Goal: Information Seeking & Learning: Learn about a topic

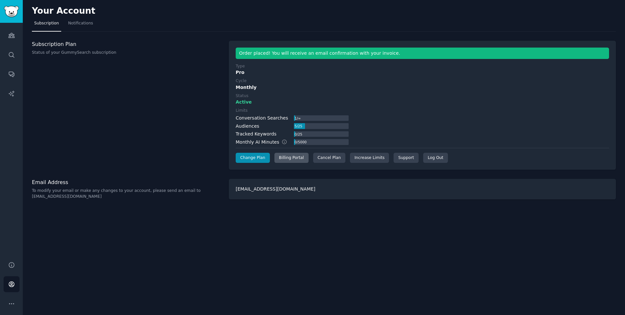
click at [289, 158] on div "Billing Portal" at bounding box center [291, 158] width 34 height 10
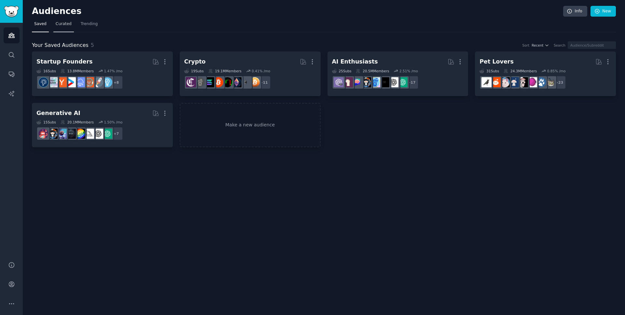
click at [61, 25] on span "Curated" at bounding box center [64, 24] width 16 height 6
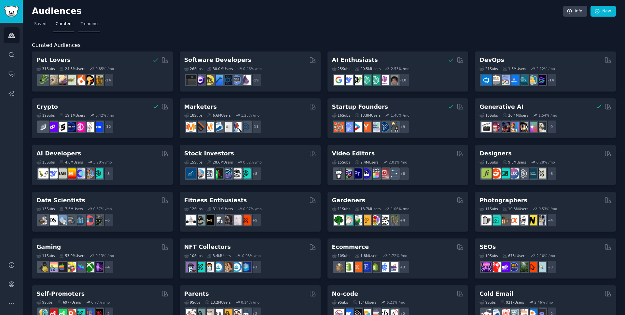
click at [90, 23] on span "Trending" at bounding box center [89, 24] width 17 height 6
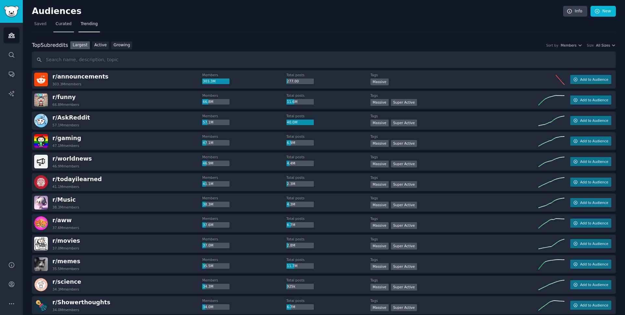
click at [67, 23] on span "Curated" at bounding box center [64, 24] width 16 height 6
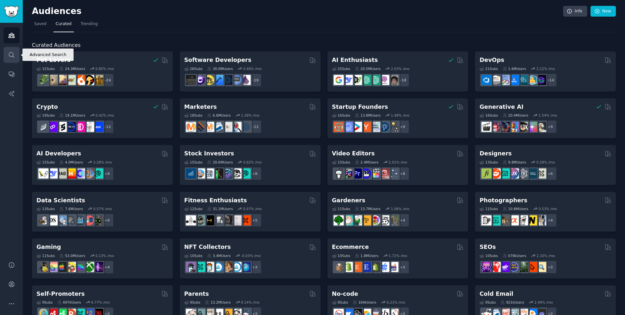
click at [11, 55] on icon "Sidebar" at bounding box center [11, 54] width 7 height 7
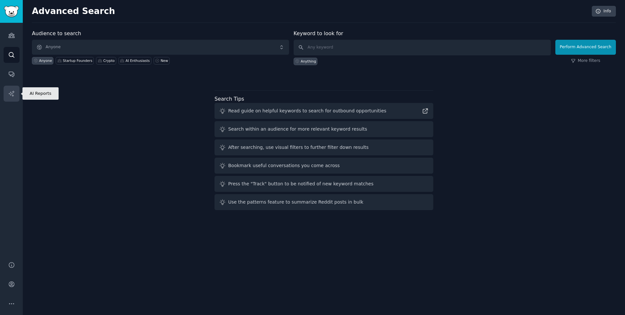
click at [13, 93] on icon "Sidebar" at bounding box center [11, 93] width 7 height 7
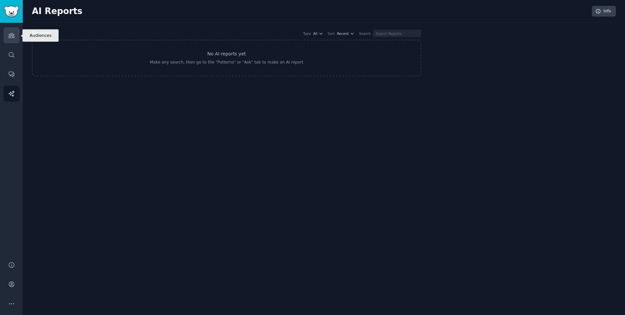
click at [9, 35] on icon "Sidebar" at bounding box center [11, 35] width 6 height 5
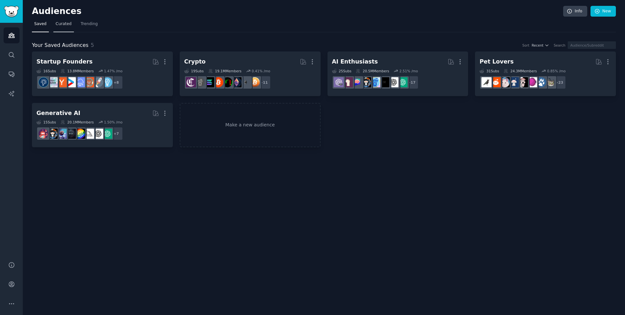
click at [61, 26] on span "Curated" at bounding box center [64, 24] width 16 height 6
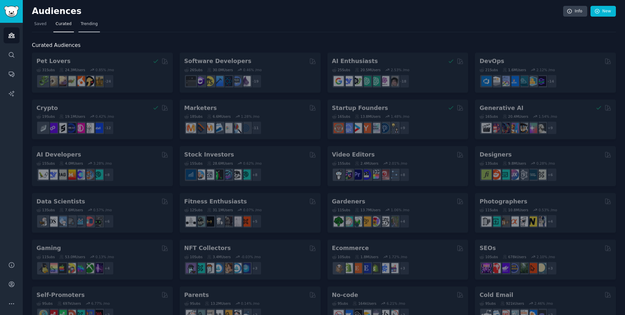
click at [79, 24] on link "Trending" at bounding box center [88, 25] width 21 height 13
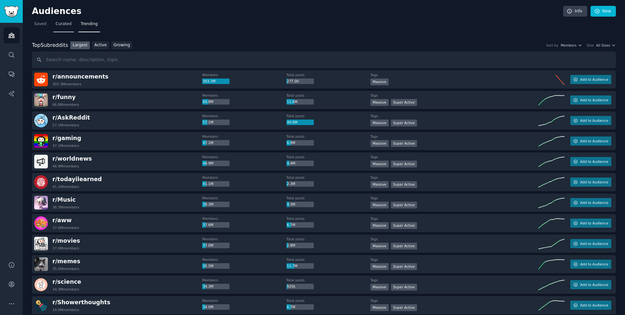
click at [61, 24] on span "Curated" at bounding box center [64, 24] width 16 height 6
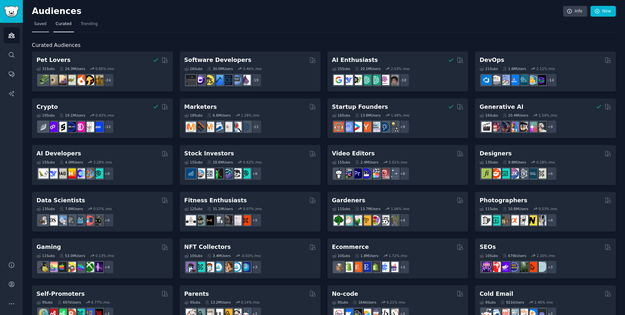
click at [41, 26] on span "Saved" at bounding box center [40, 24] width 12 height 6
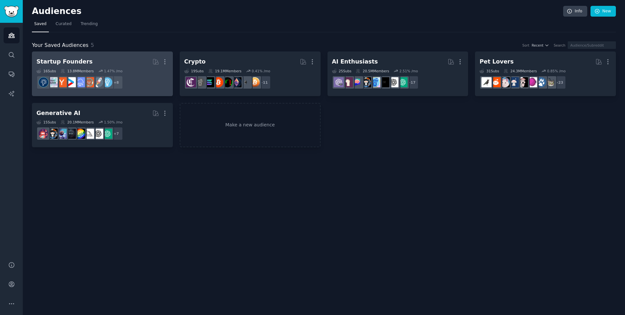
click at [116, 61] on h2 "Startup Founders More" at bounding box center [102, 61] width 132 height 11
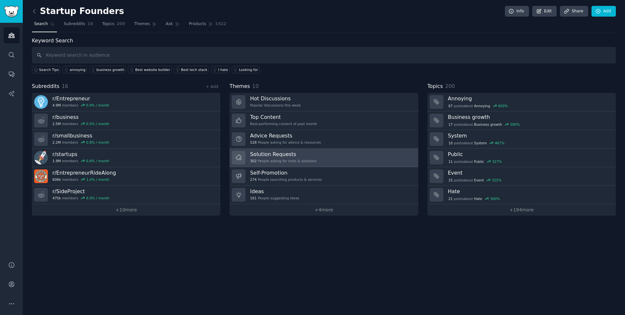
click at [283, 155] on h3 "Solution Requests" at bounding box center [283, 154] width 66 height 7
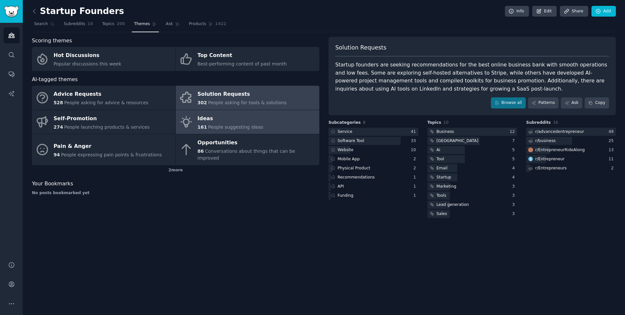
click at [263, 116] on link "Ideas 161 People suggesting ideas" at bounding box center [247, 122] width 143 height 24
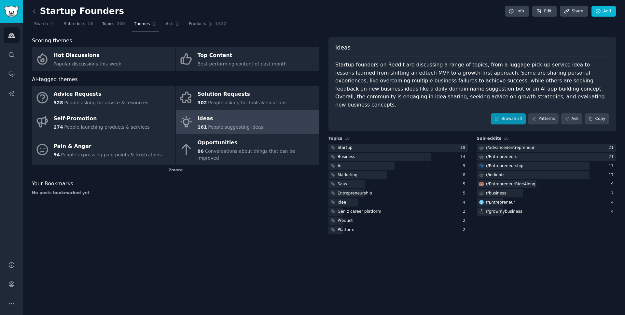
click at [513, 113] on link "Browse all" at bounding box center [508, 118] width 35 height 11
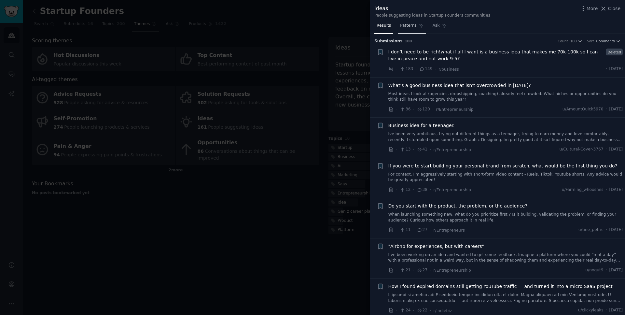
click at [410, 26] on span "Patterns" at bounding box center [408, 26] width 16 height 6
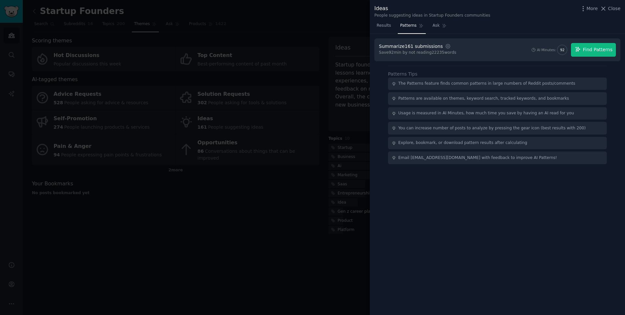
click at [595, 50] on span "Find Patterns" at bounding box center [598, 49] width 30 height 7
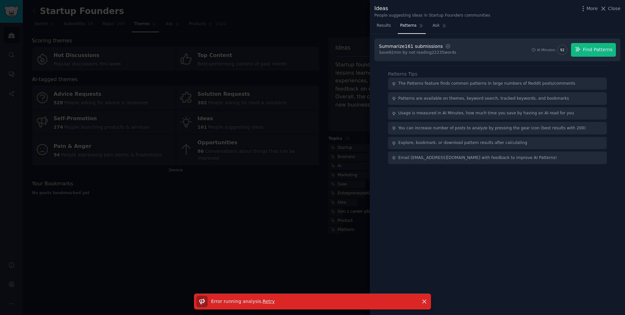
click at [590, 49] on span "Find Patterns" at bounding box center [598, 49] width 30 height 7
click at [383, 22] on link "Results" at bounding box center [383, 26] width 19 height 13
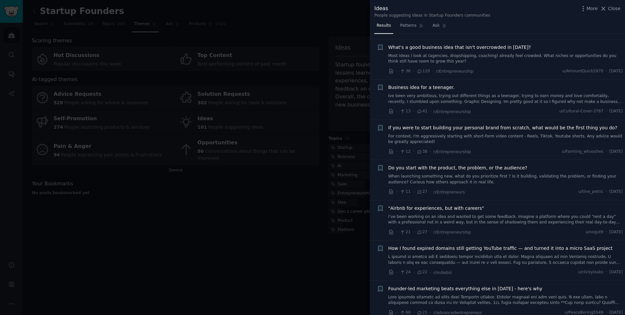
scroll to position [42, 0]
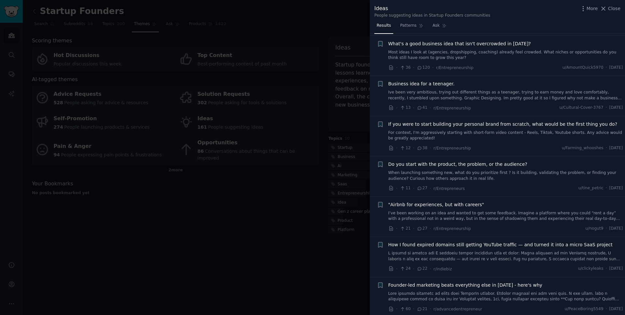
click at [477, 54] on link "Most ideas I look at (agencies, dropshipping, coaching) already feel crowded. W…" at bounding box center [505, 54] width 235 height 11
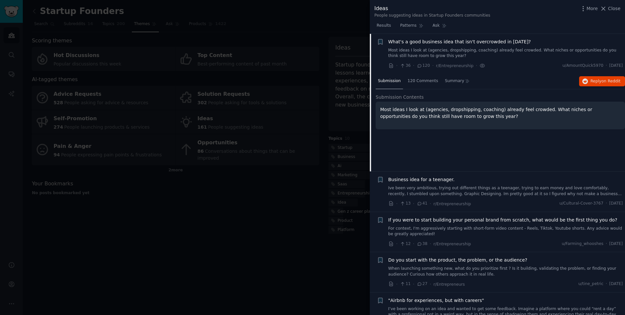
scroll to position [53, 0]
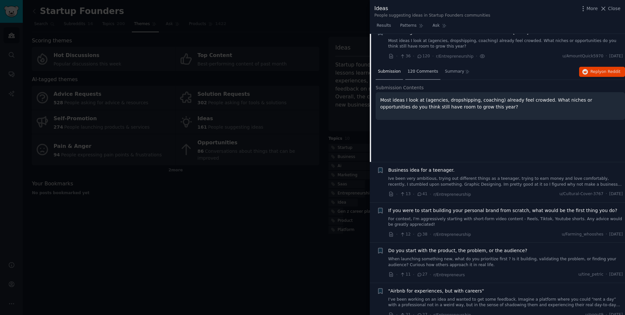
click at [419, 66] on div "120 Comments" at bounding box center [422, 72] width 35 height 16
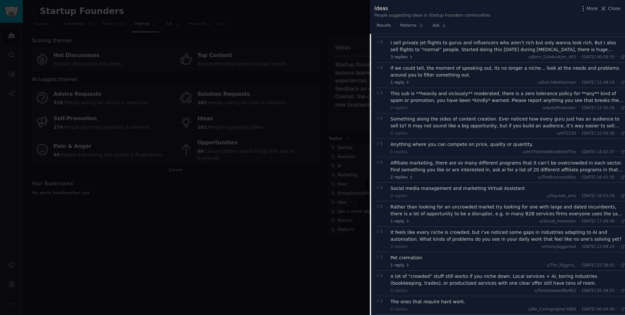
scroll to position [272, 0]
click at [469, 44] on div "I sell private jet flights to gurus and influencers who aren’t rich but only wa…" at bounding box center [507, 47] width 235 height 14
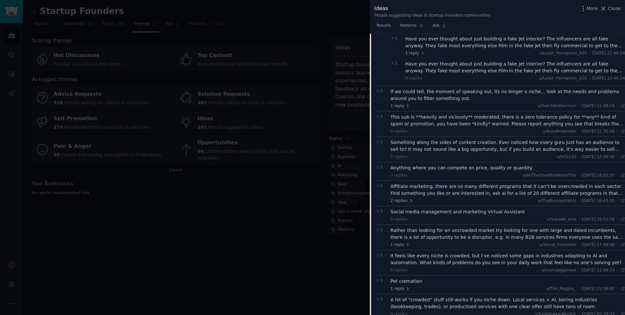
scroll to position [333, 0]
drag, startPoint x: 417, startPoint y: 49, endPoint x: 420, endPoint y: 53, distance: 4.8
click at [417, 50] on span "1 reply" at bounding box center [415, 53] width 20 height 6
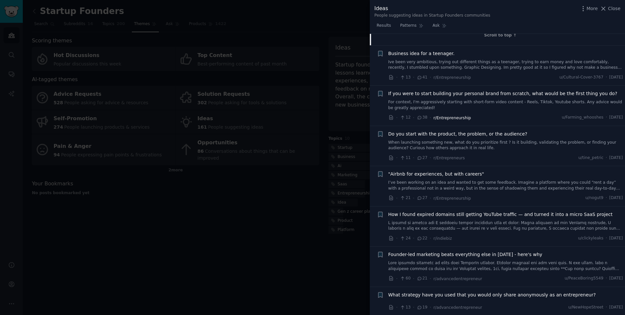
scroll to position [1285, 0]
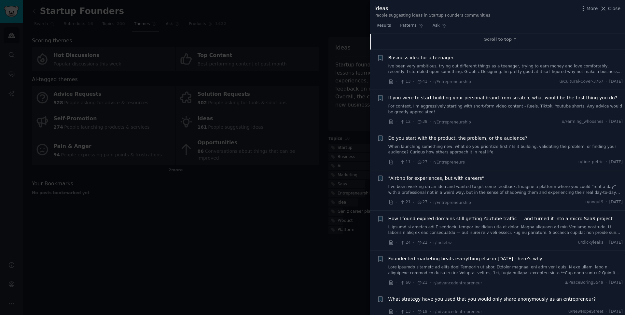
click at [469, 50] on li "+ Business idea for a teenager. Ive been very ambitious, trying out different t…" at bounding box center [497, 70] width 255 height 40
click at [468, 54] on div "Business idea for a teenager. Ive been very ambitious, trying out different thi…" at bounding box center [505, 64] width 235 height 20
click at [466, 63] on link "Ive been very ambitious, trying out different things as a teenager, trying to e…" at bounding box center [505, 68] width 235 height 11
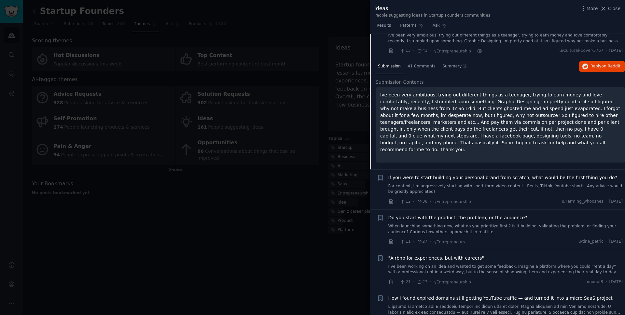
scroll to position [96, 0]
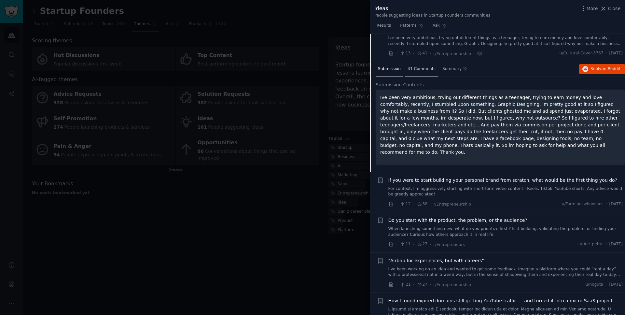
click at [423, 66] on span "41 Comments" at bounding box center [421, 69] width 28 height 6
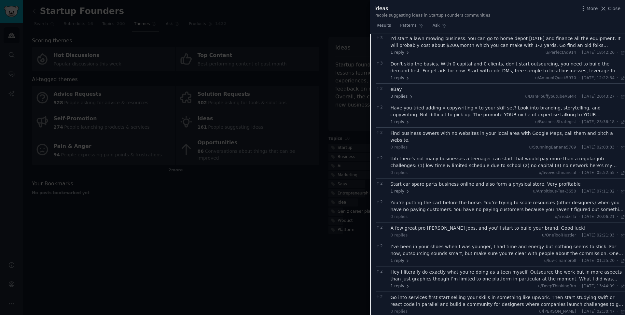
scroll to position [177, 0]
click at [433, 43] on div "I'd start a lawn mowing business. You can go to home depot [DATE] and finance a…" at bounding box center [507, 43] width 235 height 14
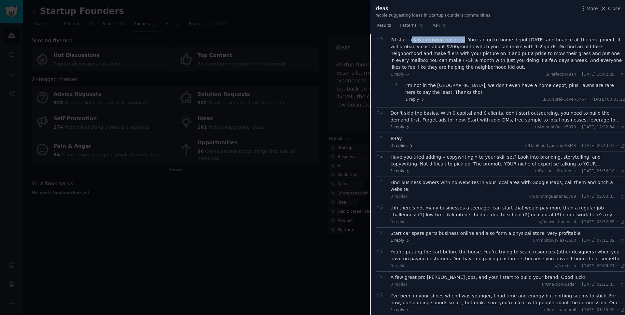
drag, startPoint x: 410, startPoint y: 37, endPoint x: 458, endPoint y: 38, distance: 47.8
click at [458, 38] on div "I'd start a lawn mowing business. You can go to home depot [DATE] and finance a…" at bounding box center [507, 53] width 235 height 34
copy div "lawn mowing business"
click at [414, 132] on div "2 eBay 3 replies u/DanPlouffyoutubeASMR · [DATE] 20:43:27 Mon 04/08/2025 ·" at bounding box center [499, 141] width 249 height 19
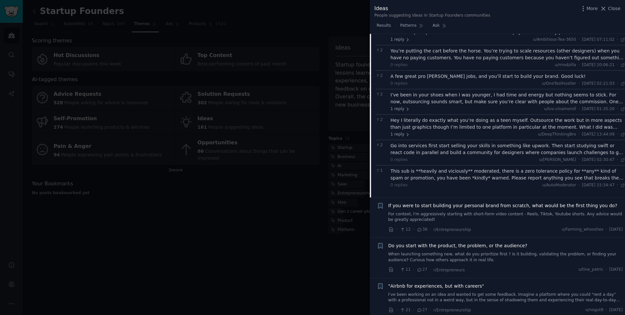
scroll to position [381, 0]
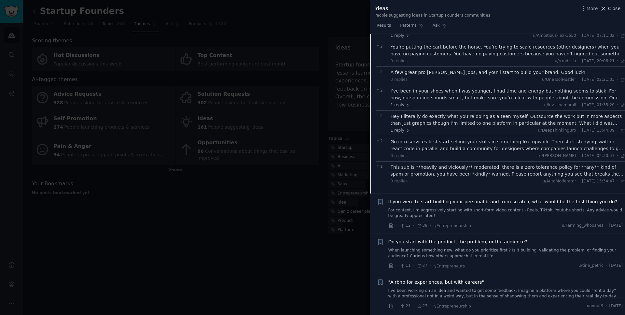
click at [611, 9] on span "Close" at bounding box center [614, 8] width 12 height 7
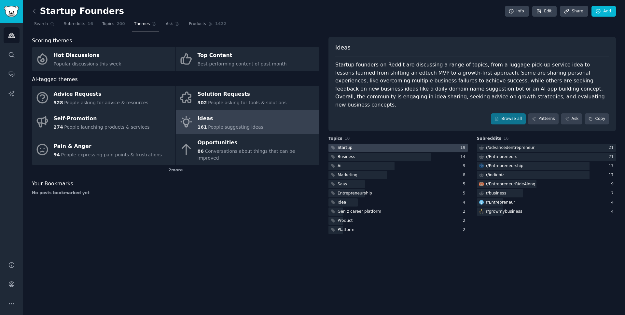
click at [395, 143] on div at bounding box center [397, 147] width 139 height 8
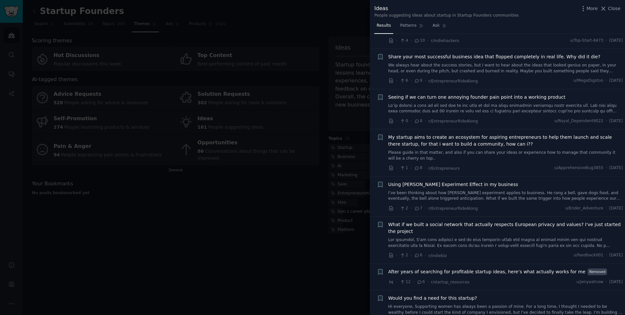
scroll to position [140, 0]
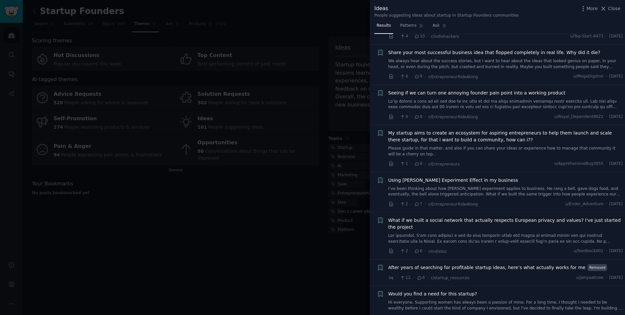
click at [445, 58] on link "We always hear about the success stories, but I want to hear about the ideas th…" at bounding box center [505, 63] width 235 height 11
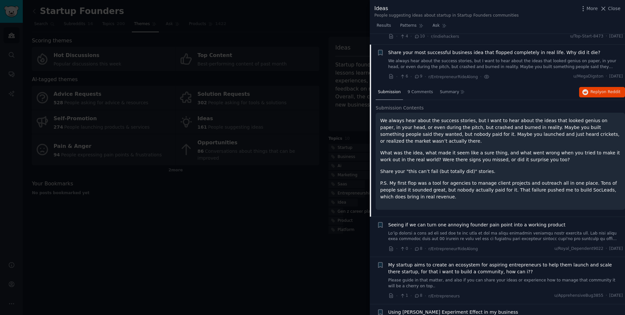
scroll to position [143, 0]
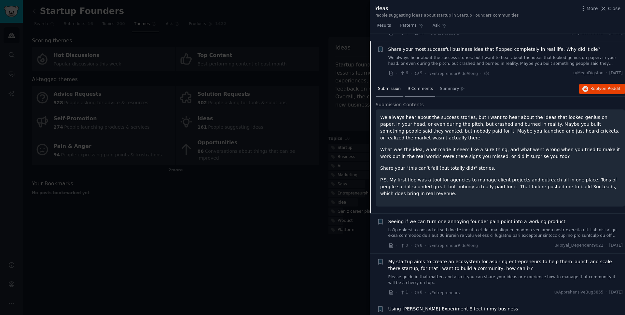
click at [425, 86] on span "9 Comments" at bounding box center [419, 89] width 25 height 6
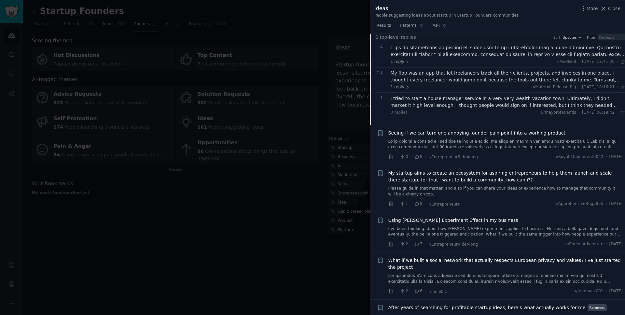
scroll to position [214, 0]
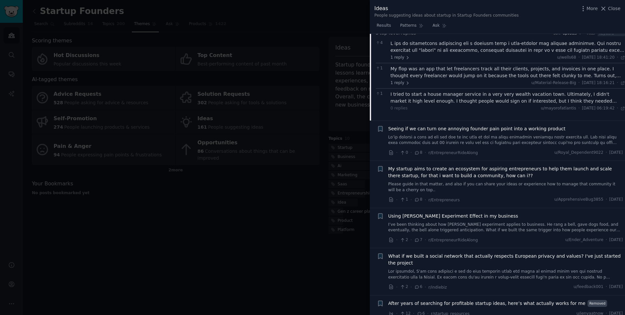
click at [435, 65] on div "My flop was an app that let freelancers track all their clients, projects, and …" at bounding box center [507, 72] width 235 height 14
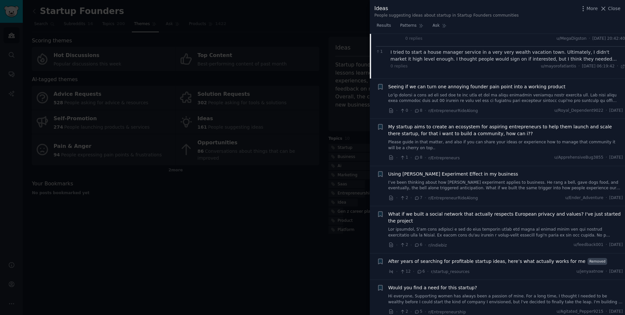
scroll to position [289, 0]
click at [477, 50] on div "I tried to start a house manager service in a very very wealth vacation town. U…" at bounding box center [507, 57] width 235 height 14
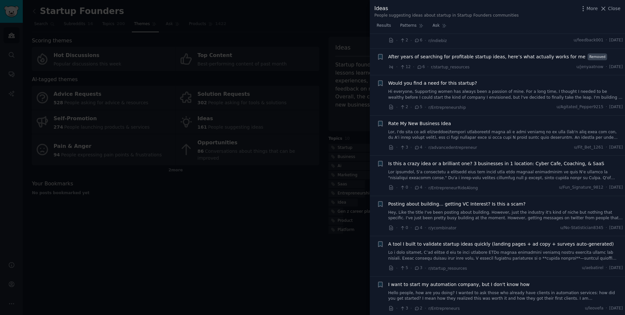
scroll to position [509, 0]
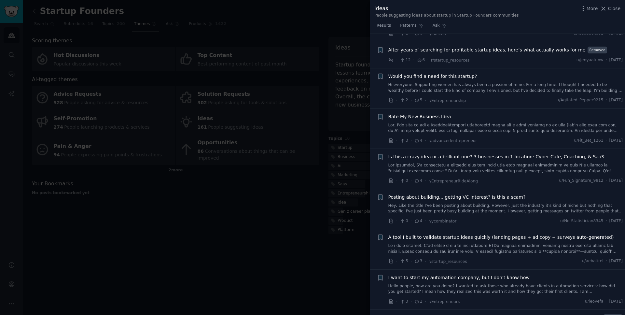
click at [518, 47] on div "After years of searching for profitable startup ideas, here’s what actually wor…" at bounding box center [505, 55] width 235 height 17
click at [515, 47] on span "After years of searching for profitable startup ideas, here’s what actually wor…" at bounding box center [486, 50] width 197 height 7
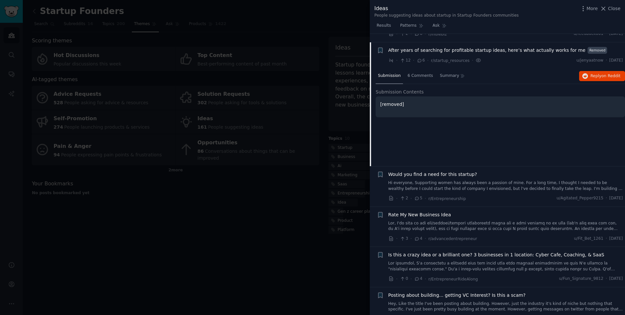
scroll to position [356, 0]
click at [424, 74] on span "6 Comments" at bounding box center [419, 77] width 25 height 6
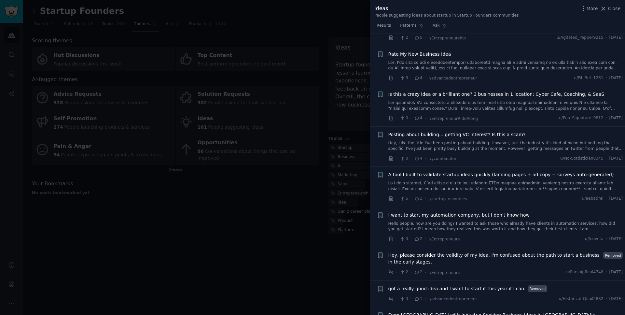
scroll to position [535, 0]
click at [492, 60] on link at bounding box center [505, 65] width 235 height 11
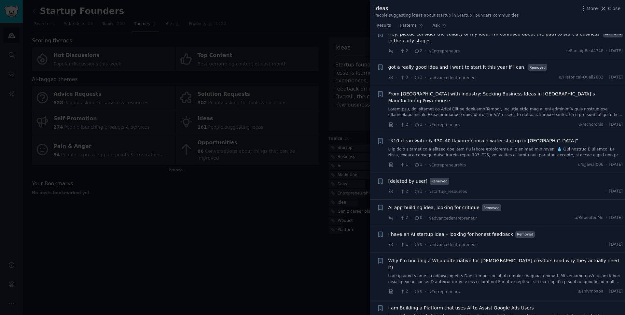
scroll to position [902, 0]
click at [607, 8] on icon at bounding box center [603, 8] width 7 height 7
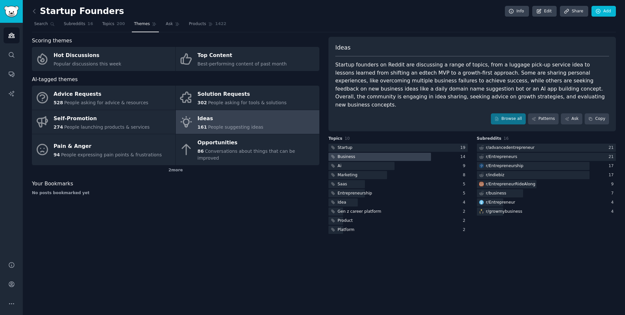
click at [358, 153] on div at bounding box center [379, 157] width 102 height 8
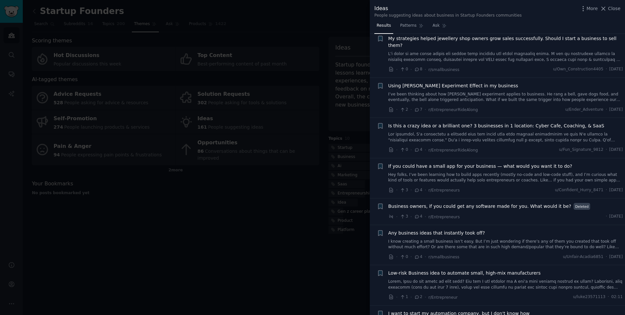
scroll to position [152, 0]
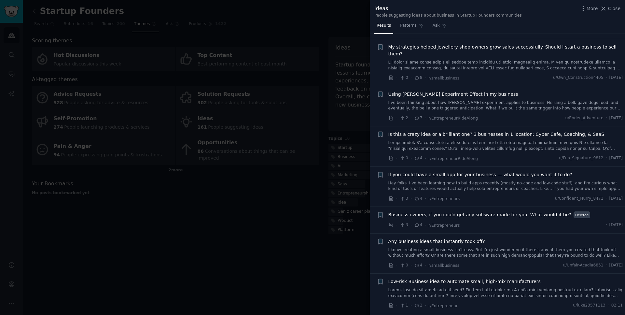
click at [496, 60] on link at bounding box center [505, 65] width 235 height 11
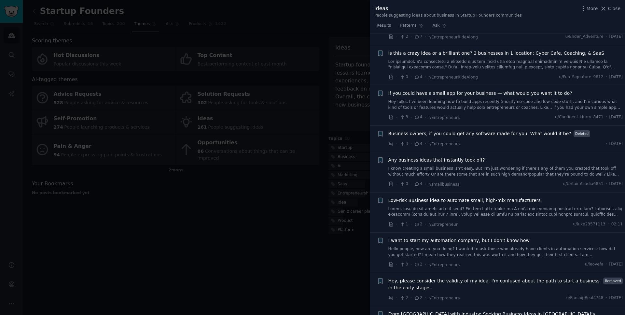
scroll to position [374, 0]
click at [483, 58] on link at bounding box center [505, 63] width 235 height 11
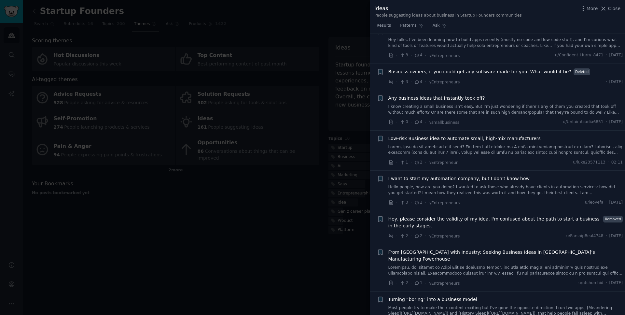
scroll to position [597, 0]
click at [499, 104] on link "I know creating a small business isn’t easy. But I’m just wondering if there’s …" at bounding box center [505, 109] width 235 height 11
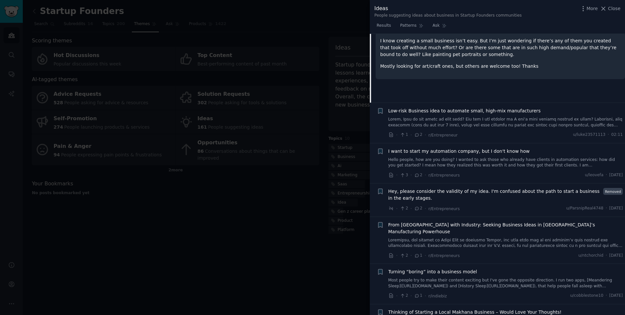
scroll to position [420, 0]
click at [611, 9] on span "Close" at bounding box center [614, 8] width 12 height 7
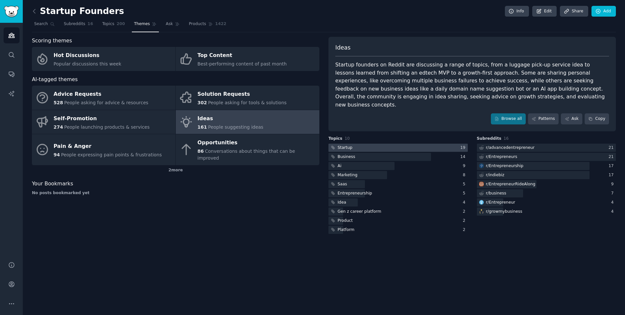
click at [368, 143] on div at bounding box center [397, 147] width 139 height 8
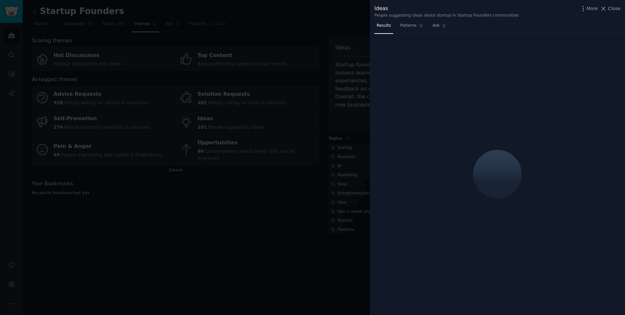
click at [330, 108] on div at bounding box center [312, 157] width 625 height 315
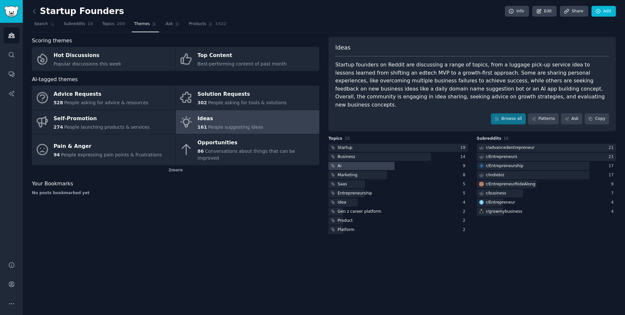
click at [362, 162] on div at bounding box center [361, 166] width 66 height 8
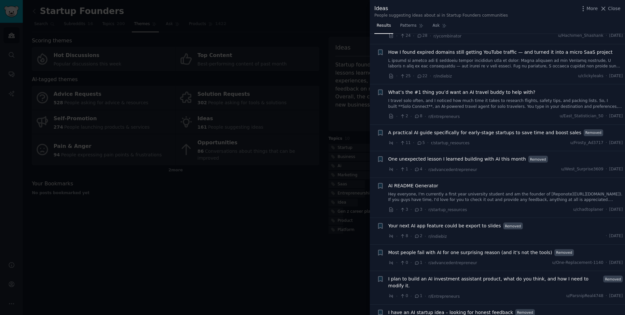
scroll to position [37, 0]
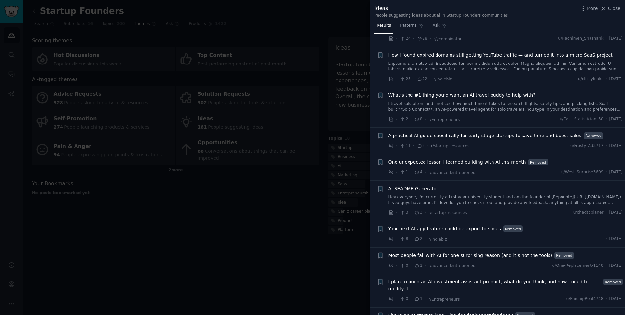
click at [428, 66] on link at bounding box center [505, 66] width 235 height 11
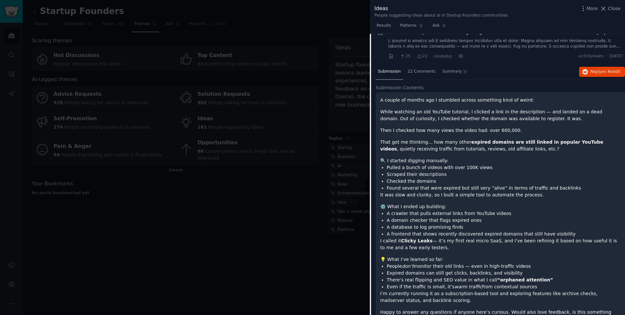
scroll to position [60, 0]
click at [449, 111] on p "While watching an old YouTube tutorial, I clicked a link in the description — a…" at bounding box center [500, 116] width 240 height 14
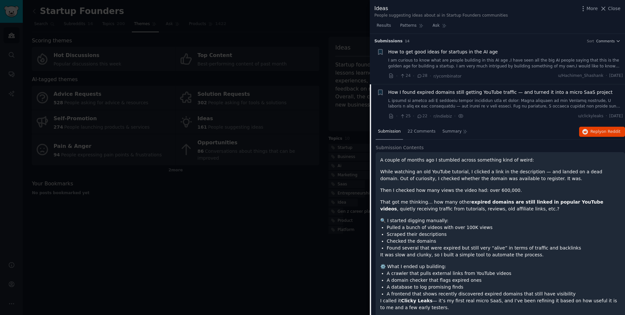
scroll to position [0, 0]
click at [414, 99] on link at bounding box center [505, 103] width 235 height 11
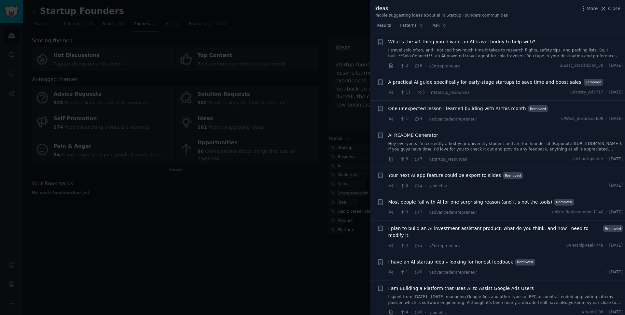
scroll to position [98, 0]
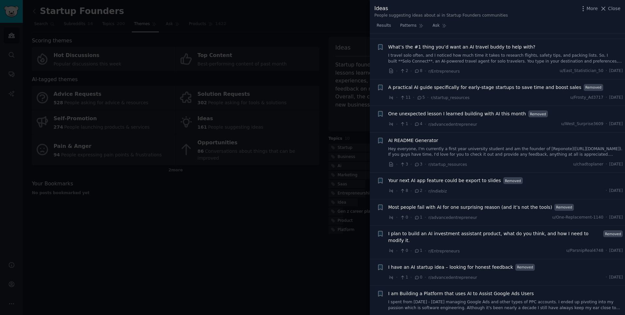
click at [461, 55] on link "I travel solo often, and I noticed how much time it takes to research flights, …" at bounding box center [505, 58] width 235 height 11
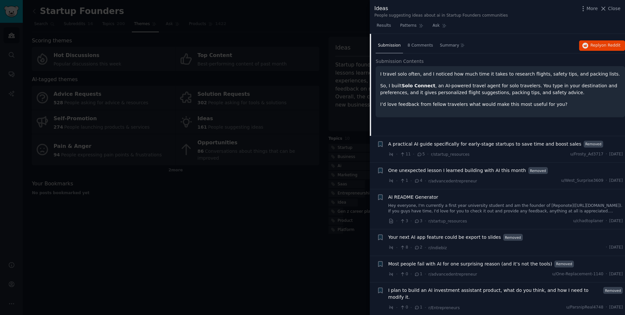
scroll to position [127, 0]
click at [443, 105] on div "I travel solo often, and I noticed how much time it takes to research flights, …" at bounding box center [499, 90] width 249 height 51
click at [441, 89] on p "So, I built Solo Connect , an AI-powered travel agent for solo travelers. You t…" at bounding box center [500, 88] width 240 height 14
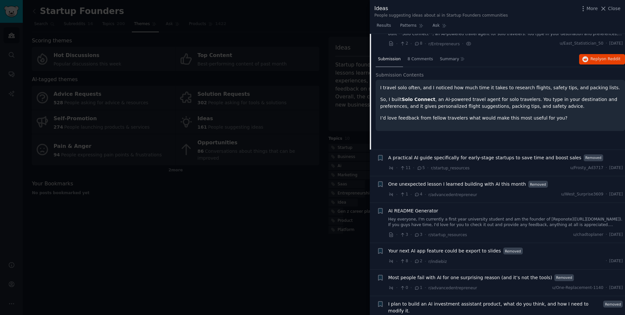
scroll to position [111, 0]
click at [419, 55] on div "8 Comments" at bounding box center [420, 61] width 30 height 16
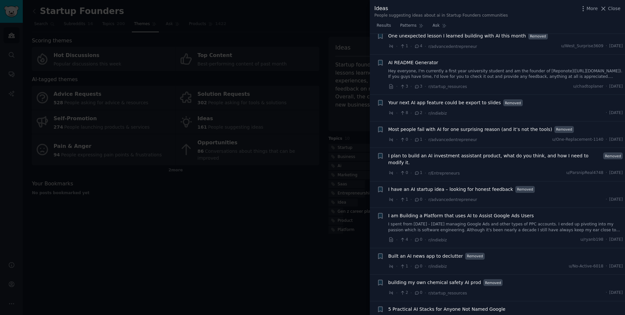
scroll to position [266, 0]
click at [348, 20] on div at bounding box center [312, 157] width 625 height 315
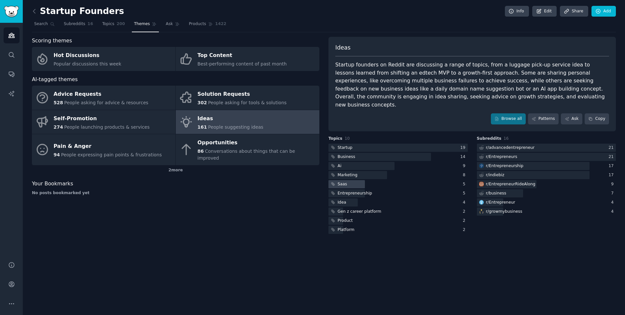
click at [357, 180] on div at bounding box center [346, 184] width 36 height 8
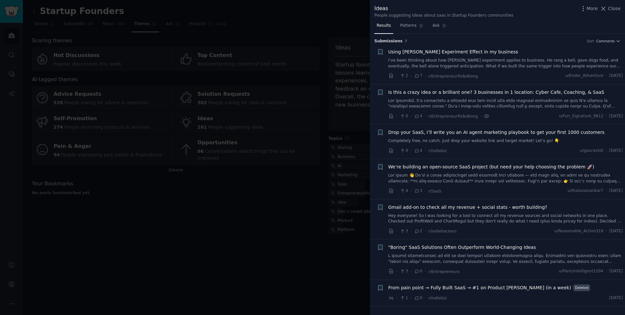
click at [428, 92] on span "Is this a crazy idea or a brilliant one? 3 businesses in 1 location: Cyber Cafe…" at bounding box center [496, 92] width 216 height 7
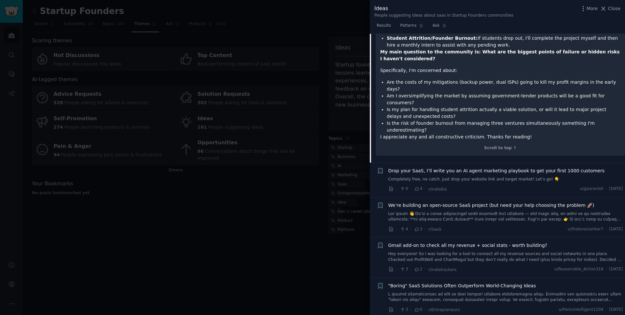
scroll to position [264, 0]
click at [608, 8] on span "Close" at bounding box center [614, 8] width 12 height 7
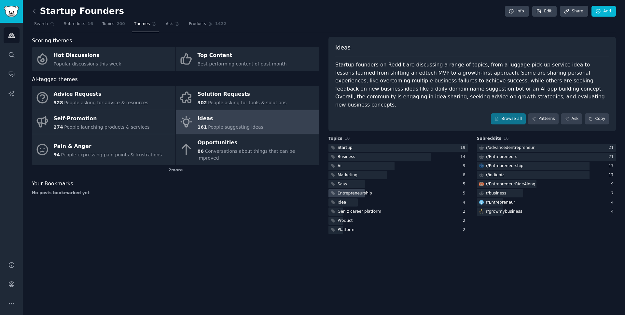
click at [355, 190] on div "Entrepreneurship" at bounding box center [354, 193] width 34 height 6
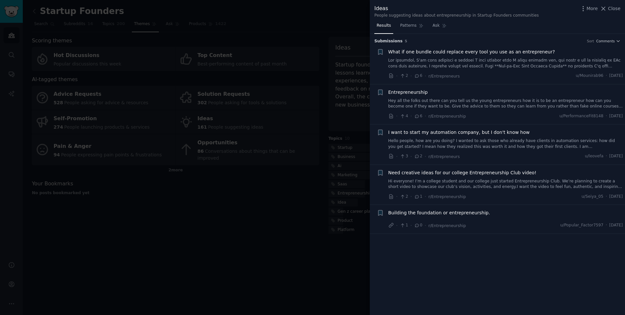
click at [357, 101] on div at bounding box center [312, 157] width 625 height 315
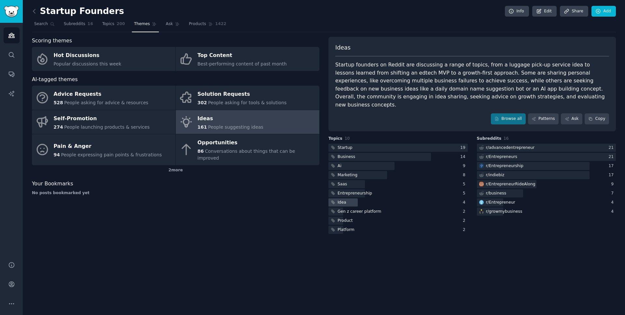
click at [351, 198] on div at bounding box center [342, 202] width 29 height 8
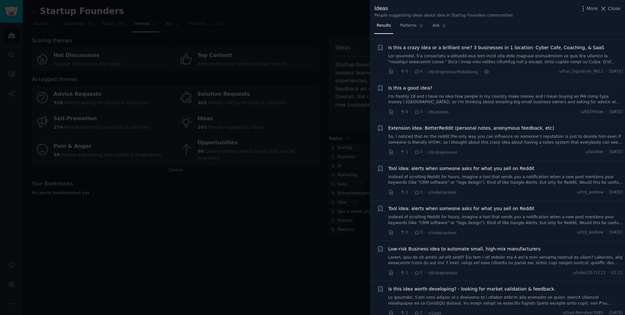
scroll to position [73, 0]
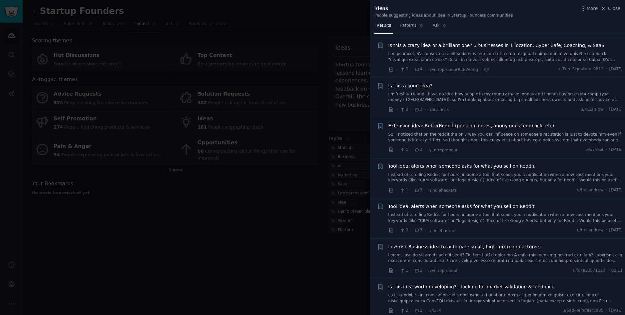
click at [284, 193] on div at bounding box center [312, 157] width 625 height 315
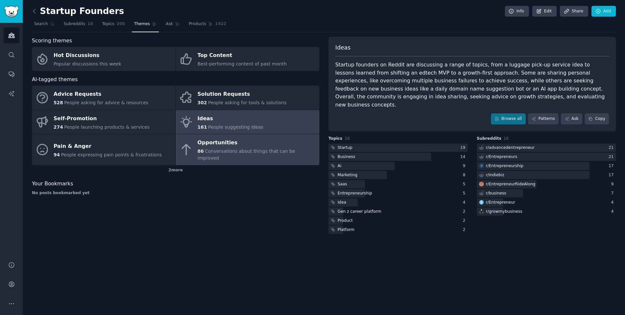
click at [220, 148] on div "86 Conversations about things that can be improved" at bounding box center [257, 155] width 118 height 14
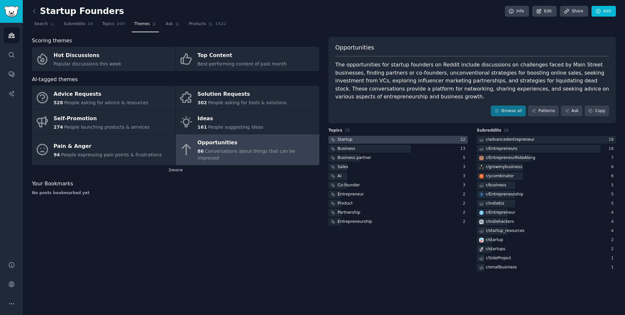
click at [370, 137] on div at bounding box center [397, 140] width 139 height 8
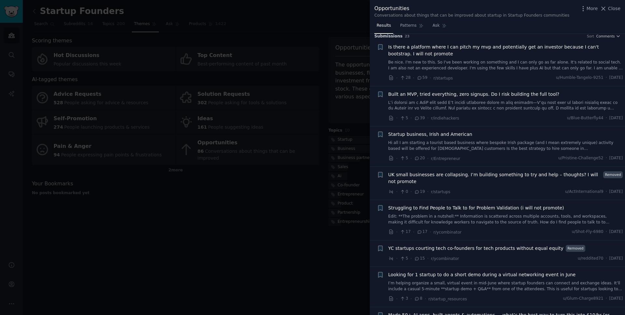
scroll to position [11, 0]
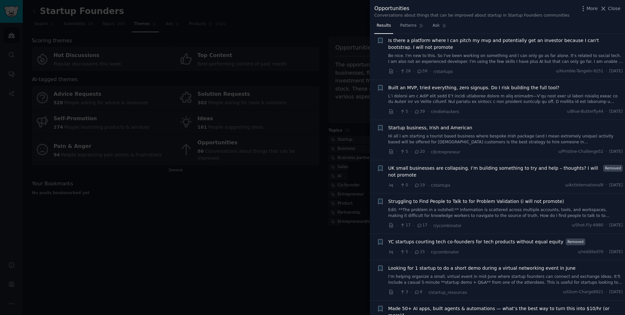
click at [442, 54] on link "Be nice. I'm new to this. So I've been working on something and I can only go a…" at bounding box center [505, 58] width 235 height 11
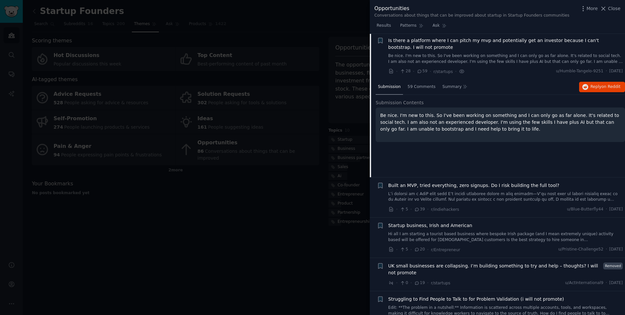
scroll to position [10, 0]
click at [419, 85] on span "59 Comments" at bounding box center [421, 88] width 28 height 6
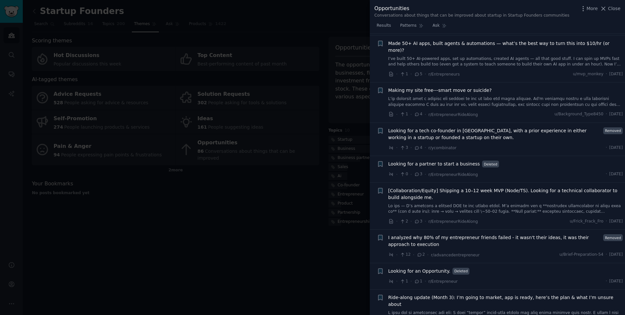
scroll to position [735, 0]
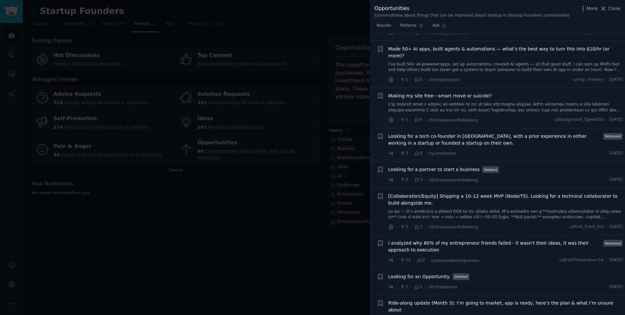
click at [475, 61] on link "I’ve built 50+ AI-powered apps, set up automations, created AI agents — all tha…" at bounding box center [505, 66] width 235 height 11
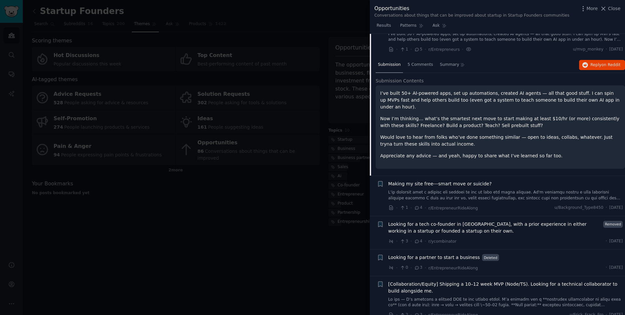
scroll to position [300, 0]
click at [418, 63] on span "5 Comments" at bounding box center [419, 66] width 25 height 6
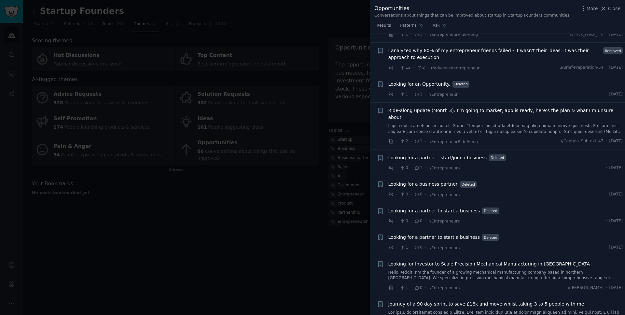
scroll to position [561, 0]
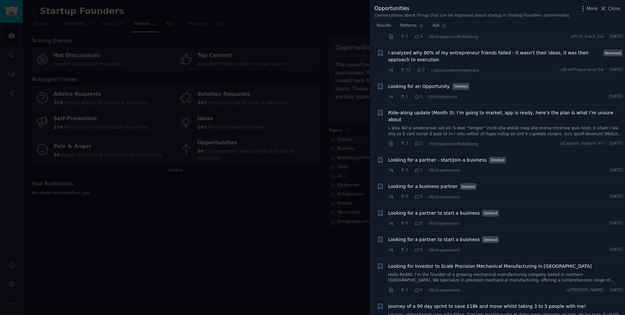
click at [466, 49] on span "I analyzed why 80% of my entrepreneur friends failed - it wasn't their ideas, i…" at bounding box center [494, 56] width 213 height 14
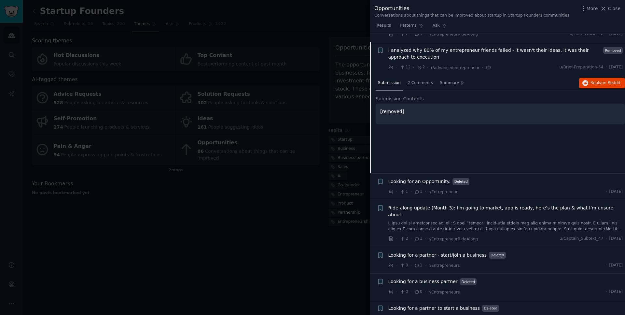
scroll to position [462, 0]
click at [421, 81] on span "2 Comments" at bounding box center [419, 84] width 25 height 6
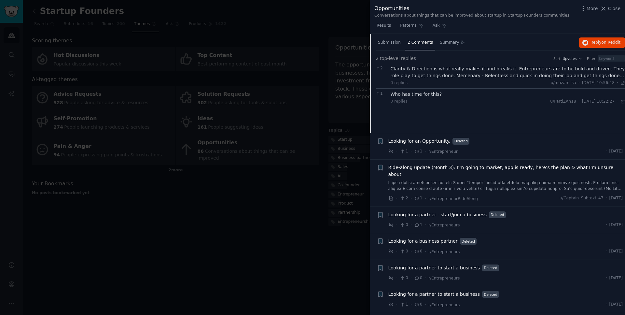
scroll to position [505, 0]
click at [560, 64] on div "Clarity & Direction is what really makes it and breaks it. Entrepreneurs are to…" at bounding box center [507, 71] width 235 height 14
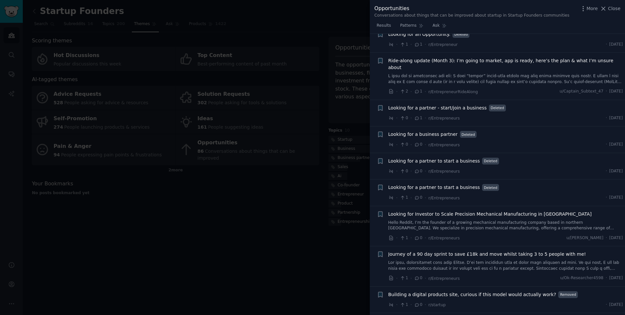
scroll to position [618, 0]
click at [610, 6] on span "Close" at bounding box center [614, 8] width 12 height 7
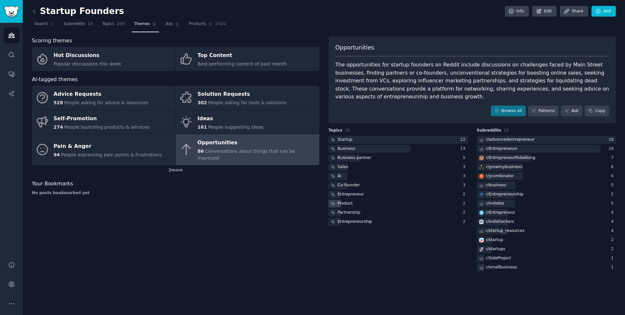
click at [358, 202] on div "Product" at bounding box center [397, 203] width 139 height 8
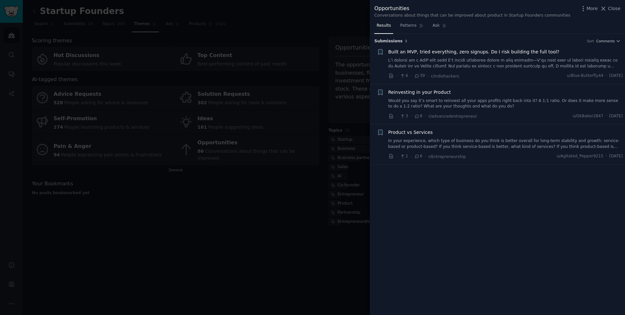
click at [286, 198] on div at bounding box center [312, 157] width 625 height 315
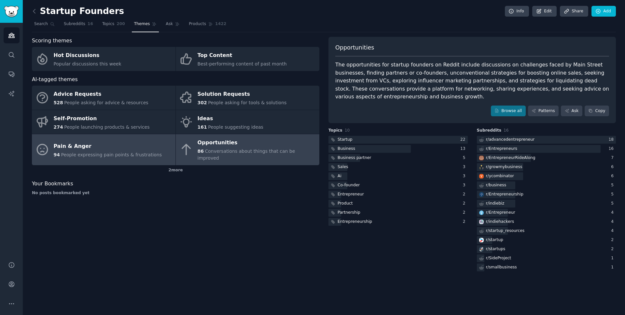
click at [109, 141] on div "Pain & Anger" at bounding box center [108, 146] width 108 height 10
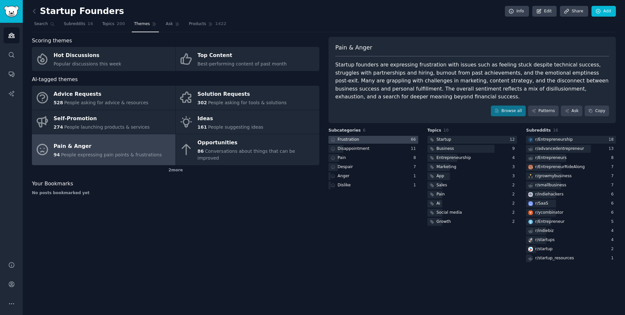
click at [371, 139] on div at bounding box center [373, 140] width 90 height 8
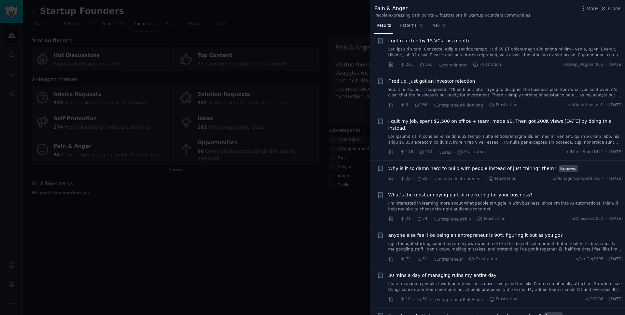
scroll to position [5, 0]
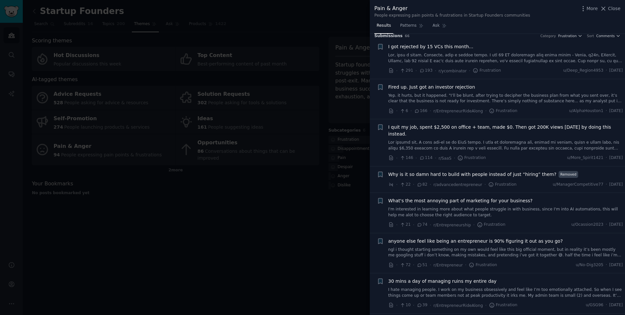
click at [444, 57] on link at bounding box center [505, 57] width 235 height 11
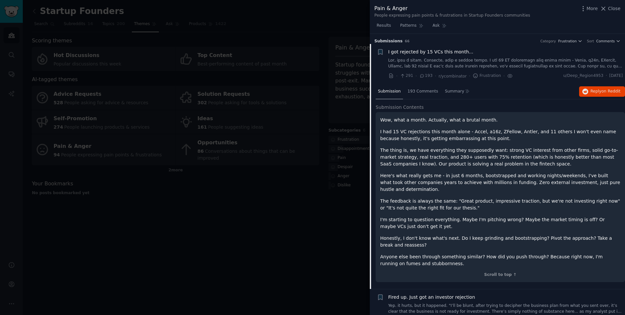
scroll to position [2, 0]
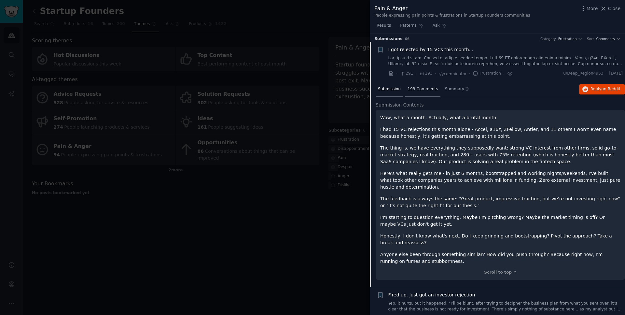
click at [424, 92] on div "193 Comments" at bounding box center [422, 90] width 35 height 16
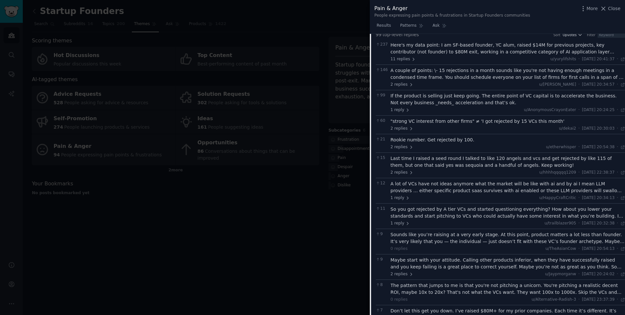
scroll to position [0, 0]
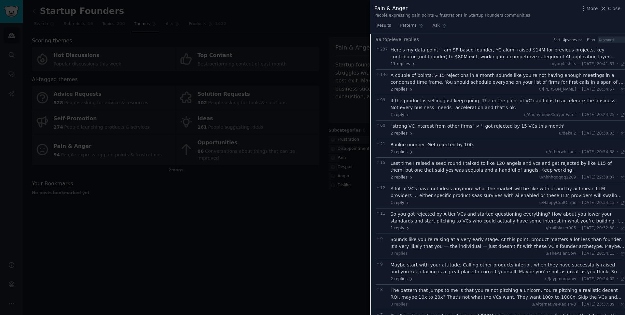
click at [502, 51] on div "Here's my data point: I am SF-based founder, YC alum, raised $14M for previous …" at bounding box center [507, 54] width 235 height 14
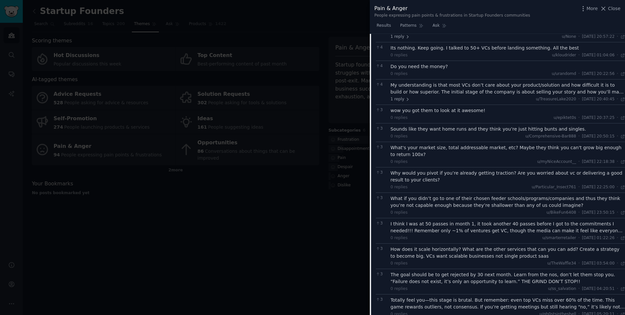
scroll to position [824, 0]
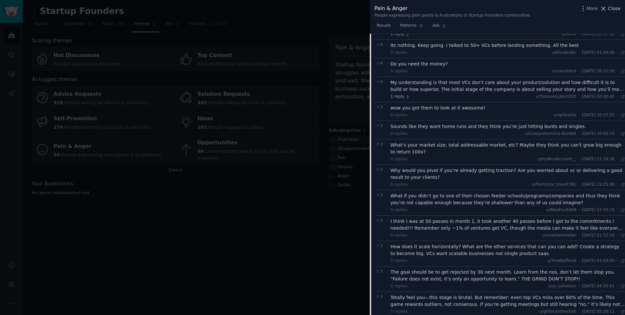
click at [608, 9] on span "Close" at bounding box center [614, 8] width 12 height 7
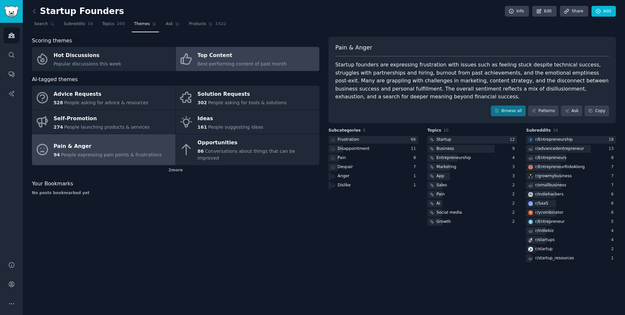
click at [242, 55] on div "Top Content" at bounding box center [242, 55] width 89 height 10
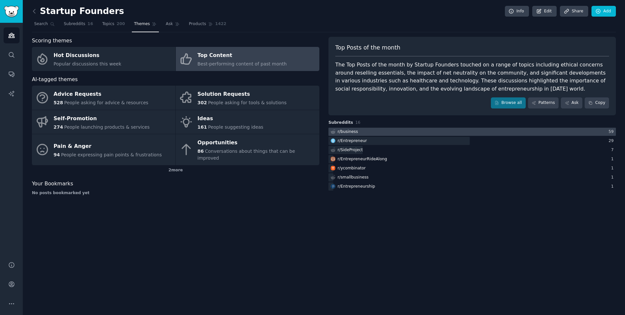
click at [387, 129] on div at bounding box center [471, 132] width 287 height 8
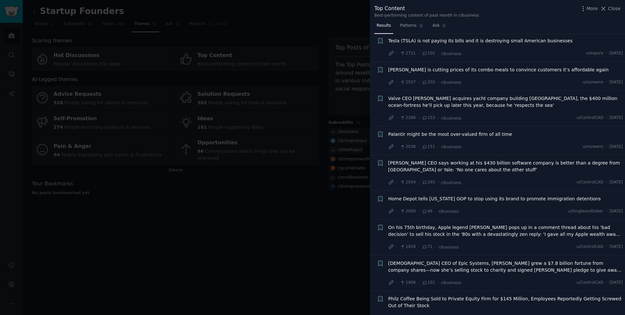
scroll to position [77, 0]
click at [228, 210] on div at bounding box center [312, 157] width 625 height 315
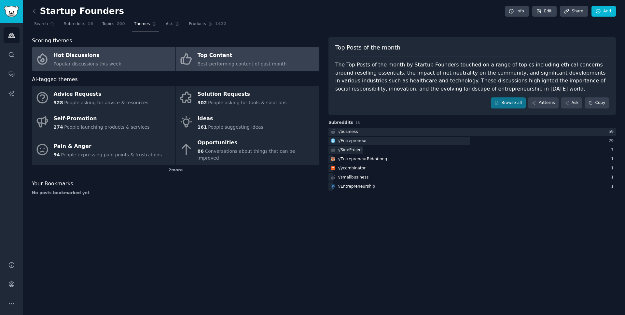
click at [105, 59] on div "Hot Discussions" at bounding box center [88, 55] width 68 height 10
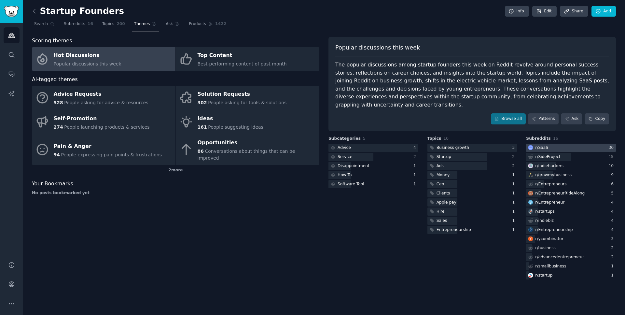
click at [558, 143] on div at bounding box center [571, 147] width 90 height 8
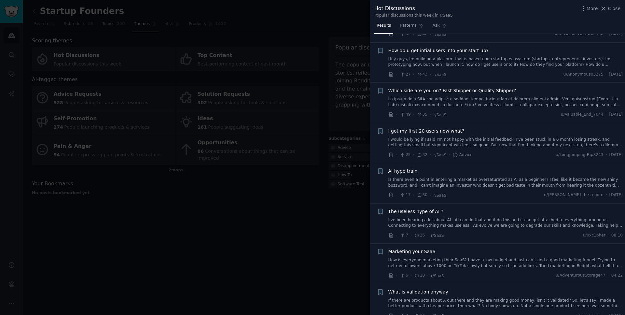
scroll to position [211, 0]
click at [485, 54] on link "Hey guys, Im building a platform that is based upon startup ecosystem (startups…" at bounding box center [505, 59] width 235 height 11
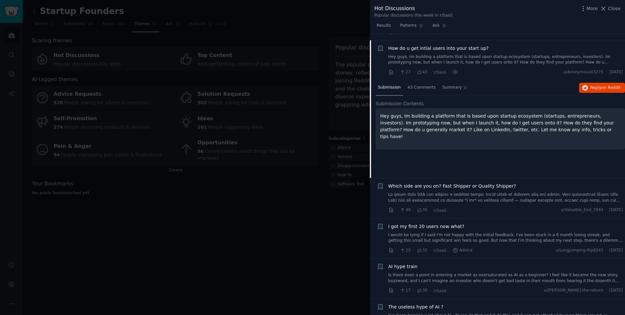
scroll to position [209, 0]
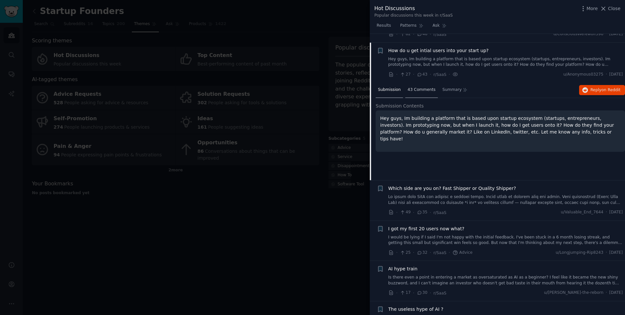
click at [419, 82] on div "43 Comments" at bounding box center [421, 90] width 33 height 16
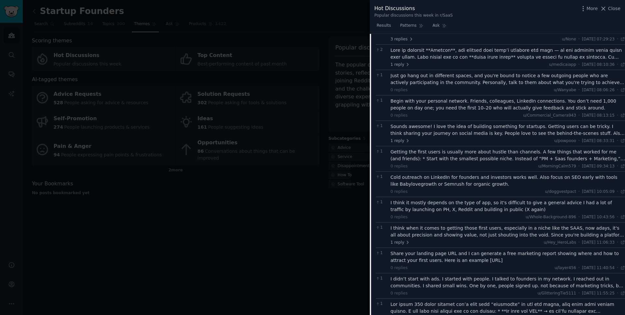
scroll to position [399, 0]
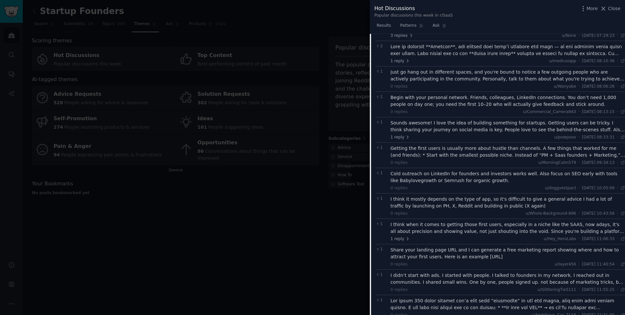
click at [490, 43] on div at bounding box center [507, 50] width 235 height 14
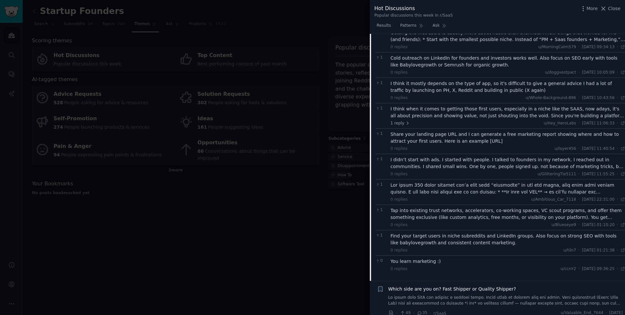
scroll to position [594, 0]
click at [614, 10] on span "Close" at bounding box center [614, 8] width 12 height 7
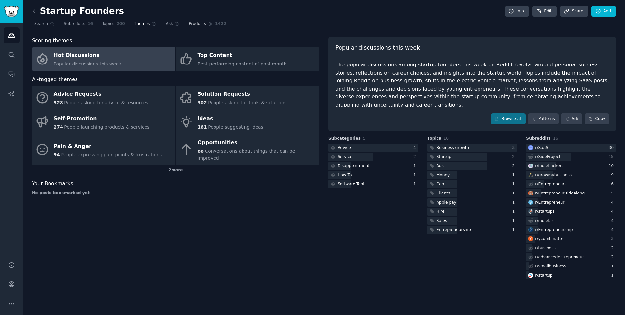
click at [198, 25] on span "Products" at bounding box center [197, 24] width 17 height 6
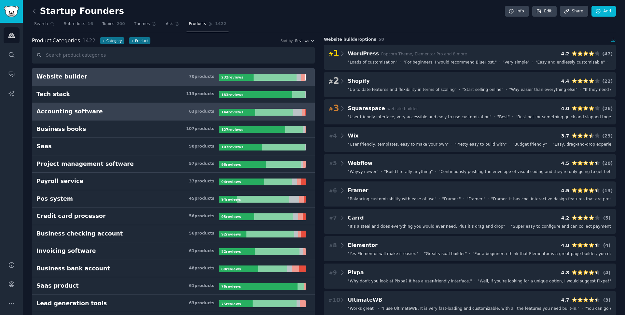
scroll to position [14, 0]
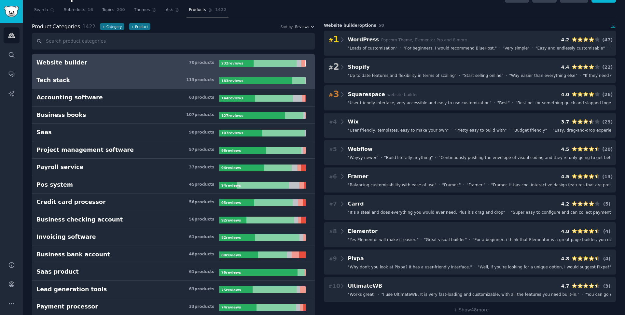
click at [150, 76] on h3 "Tech stack 113 product s" at bounding box center [127, 80] width 183 height 8
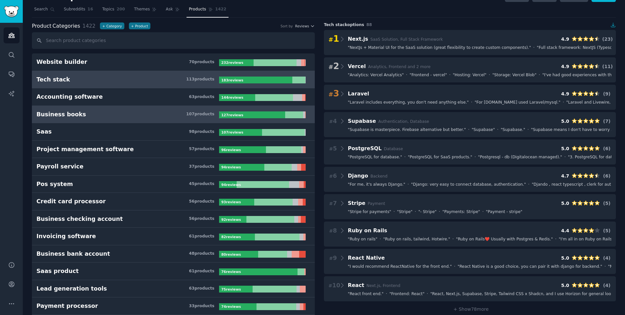
scroll to position [29, 0]
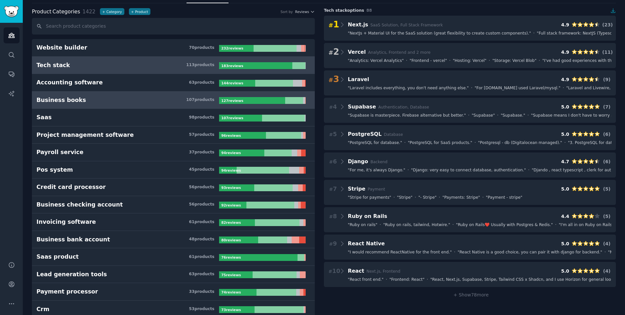
click at [141, 98] on h3 "Business books 107 product s" at bounding box center [127, 100] width 183 height 8
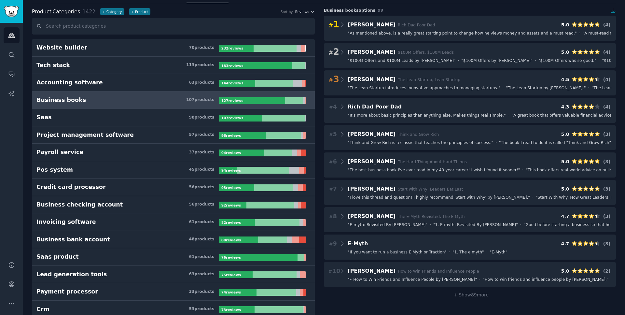
scroll to position [26, 0]
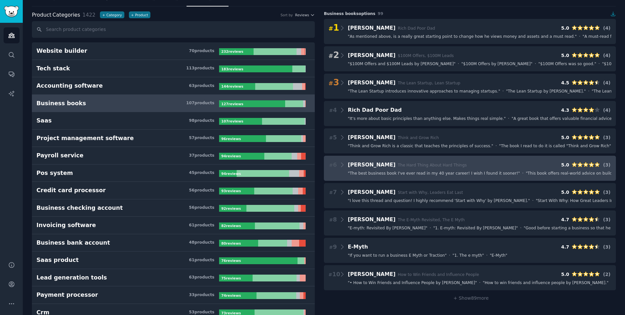
click at [483, 171] on span "" The best business book I've ever read in my 40 year career! I wish I found it…" at bounding box center [434, 174] width 172 height 6
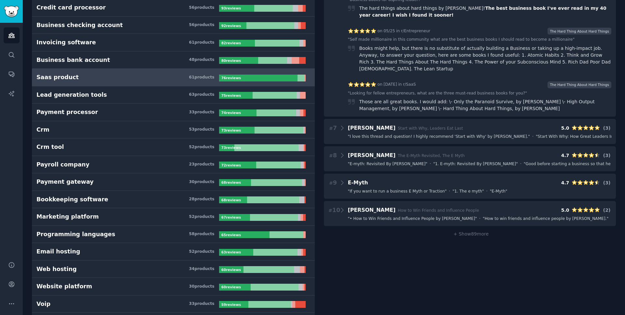
scroll to position [221, 0]
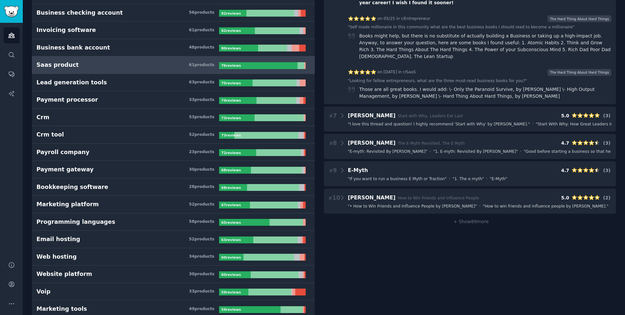
click at [133, 61] on h3 "Saas product 61 product s" at bounding box center [127, 65] width 183 height 8
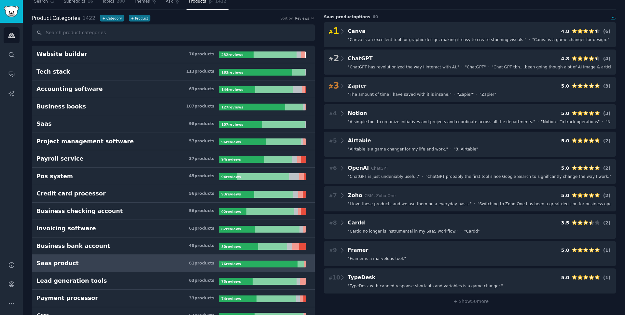
scroll to position [21, 0]
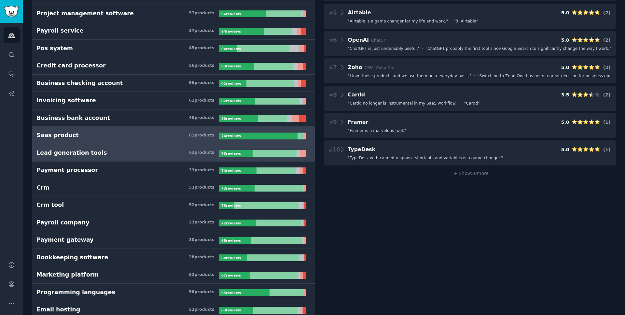
click at [129, 155] on h3 "Lead generation tools 63 product s" at bounding box center [127, 153] width 183 height 8
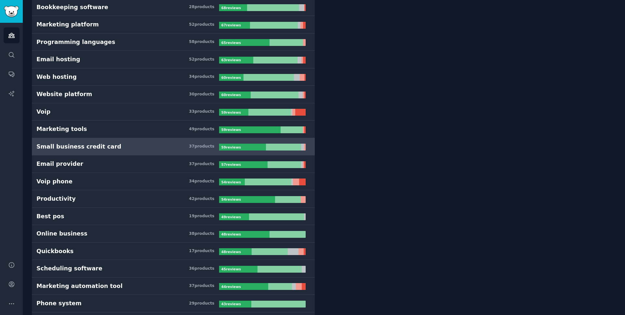
scroll to position [404, 0]
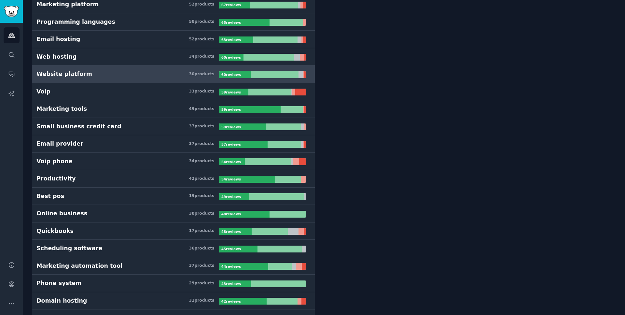
click at [138, 71] on h3 "Website platform 30 product s" at bounding box center [127, 74] width 183 height 8
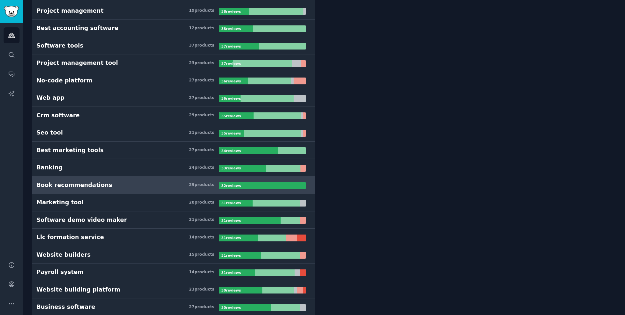
scroll to position [885, 0]
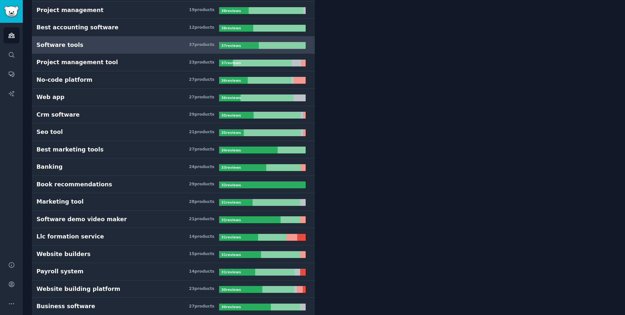
click at [130, 47] on h3 "Software tools 37 product s" at bounding box center [127, 45] width 183 height 8
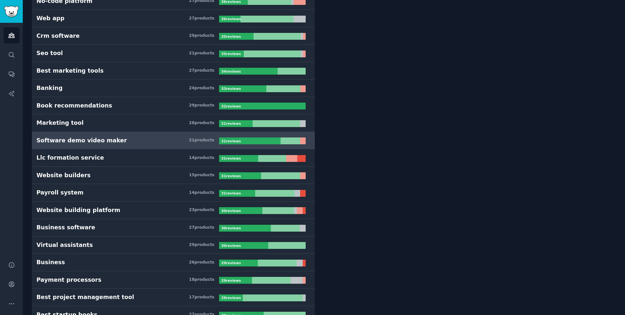
scroll to position [964, 0]
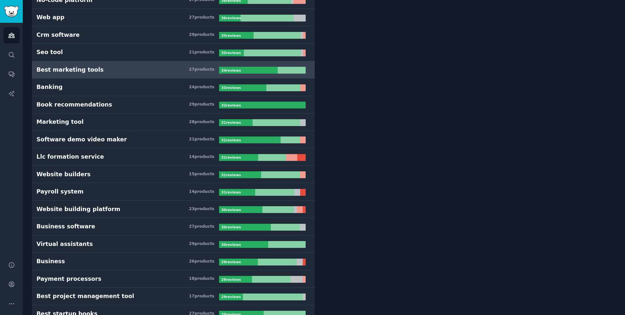
click at [130, 68] on h3 "Best marketing tools 27 product s" at bounding box center [127, 70] width 183 height 8
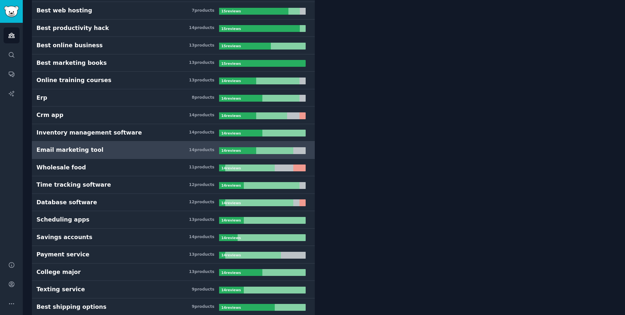
scroll to position [3045, 0]
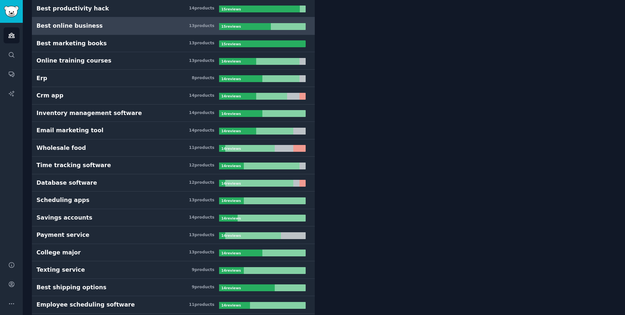
click at [145, 28] on h3 "Best online business 13 product s" at bounding box center [127, 26] width 183 height 8
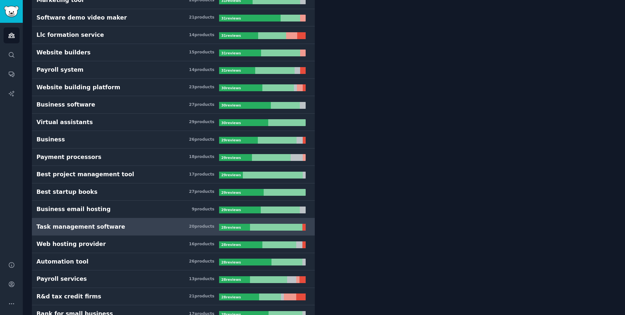
scroll to position [1086, 0]
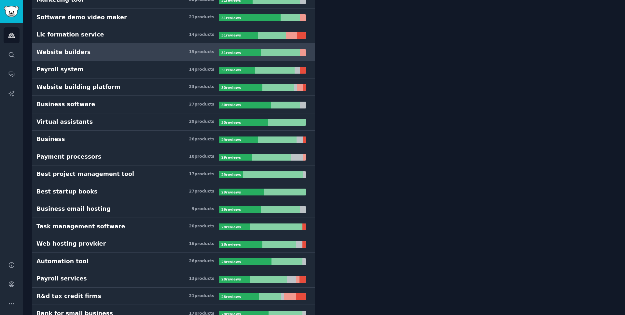
click at [107, 55] on h3 "Website builders 15 product s" at bounding box center [127, 52] width 183 height 8
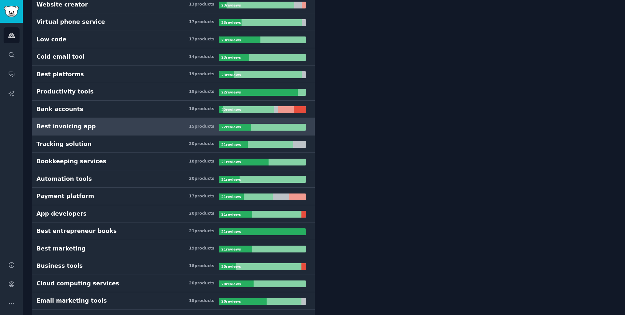
scroll to position [1868, 0]
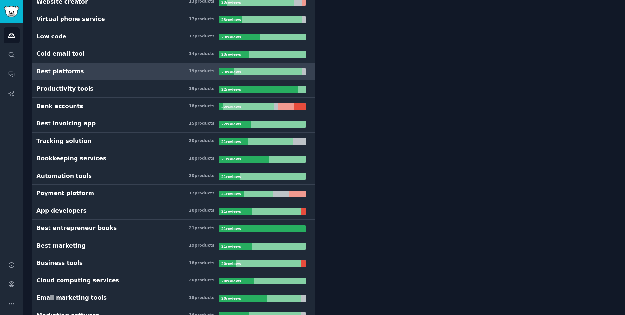
click at [137, 66] on link "Best platforms 19 product s 23 review s" at bounding box center [173, 72] width 283 height 18
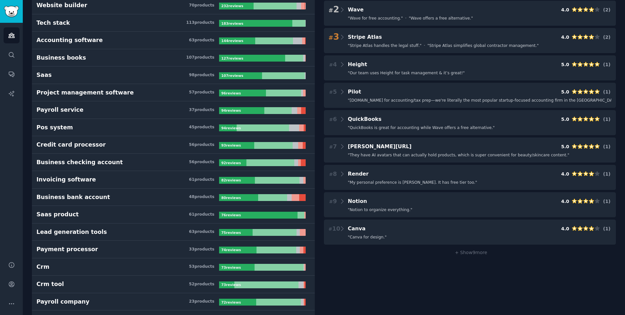
scroll to position [89, 0]
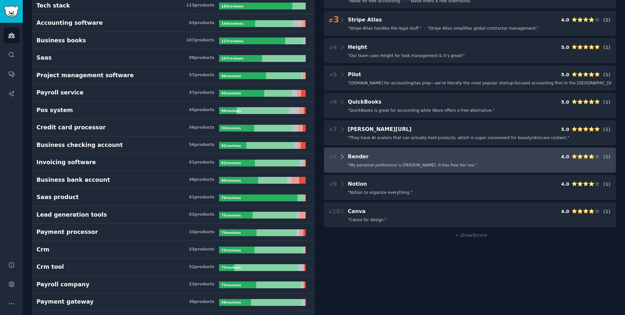
click at [344, 155] on icon at bounding box center [342, 156] width 7 height 9
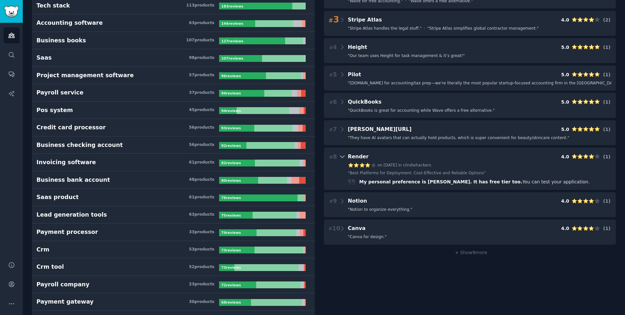
click at [341, 155] on icon at bounding box center [342, 156] width 7 height 9
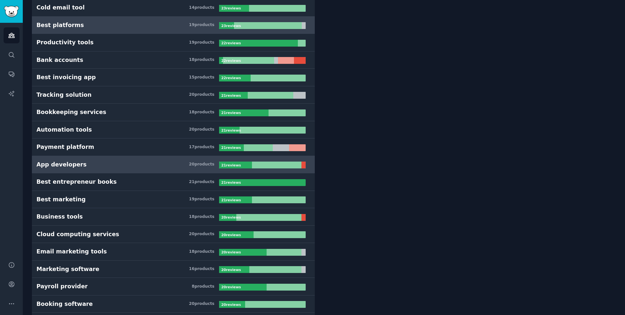
scroll to position [1925, 0]
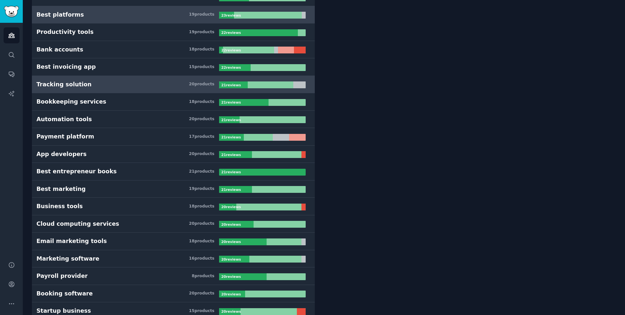
click at [115, 83] on h3 "Tracking solution 20 product s" at bounding box center [127, 84] width 183 height 8
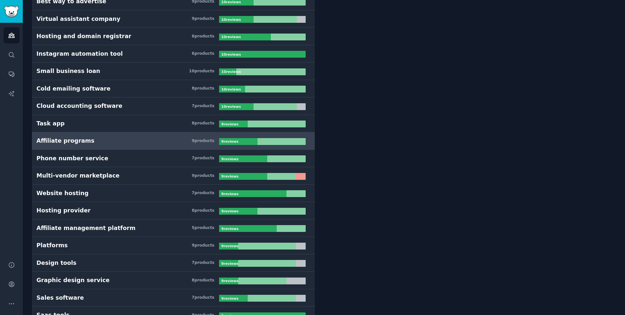
scroll to position [4883, 0]
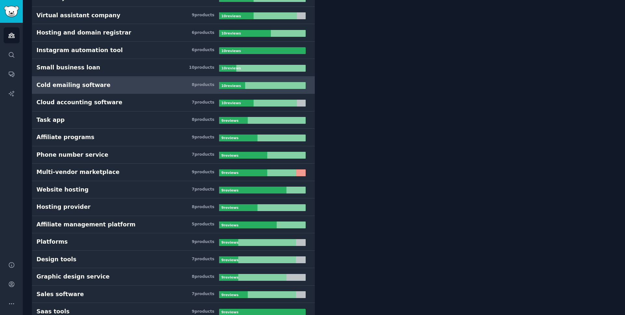
click at [118, 80] on link "Cold emailing software 8 product s 10 review s" at bounding box center [173, 85] width 283 height 18
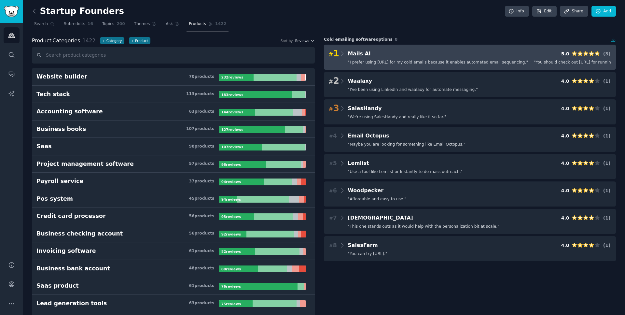
click at [373, 54] on div "# 1 Mails AI 5.0 ( 3 )" at bounding box center [469, 53] width 283 height 9
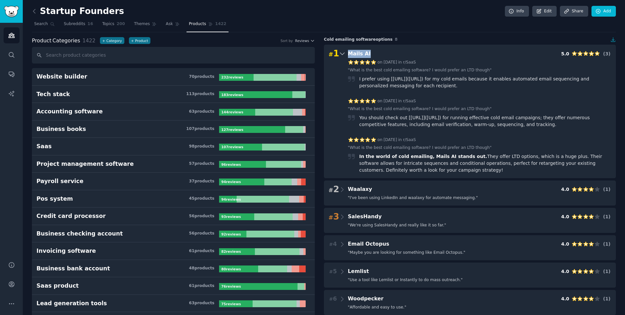
drag, startPoint x: 346, startPoint y: 54, endPoint x: 368, endPoint y: 54, distance: 22.5
click at [368, 54] on div "# 1 Mails AI 5.0 ( 3 )" at bounding box center [469, 53] width 283 height 9
copy span "Mails AI"
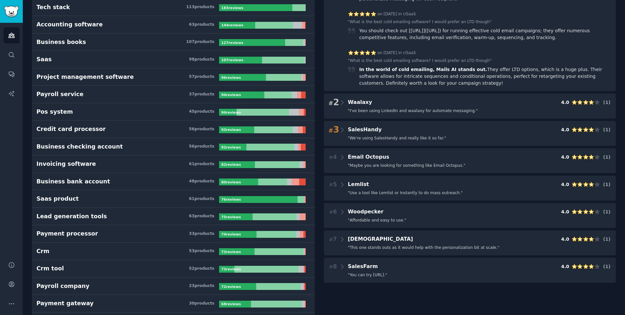
scroll to position [89, 0]
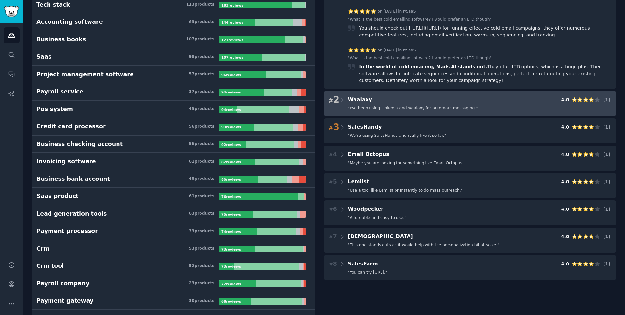
click at [358, 104] on div "# 2 Waalaxy 4.0 ( 1 ) " I've been using LinkedIn and waalaxy for automate messa…" at bounding box center [470, 103] width 292 height 25
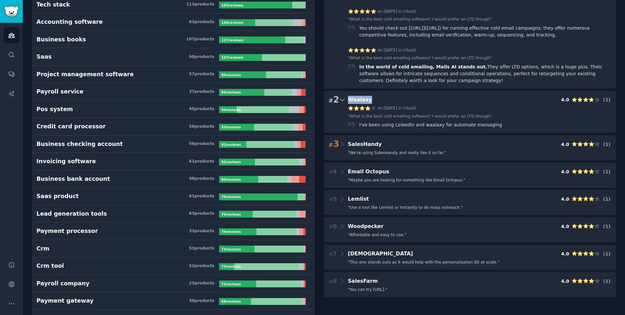
drag, startPoint x: 345, startPoint y: 99, endPoint x: 370, endPoint y: 100, distance: 24.7
click at [370, 100] on div "# 2 Waalaxy 4.0 ( 1 )" at bounding box center [469, 99] width 283 height 9
copy span "Waalaxy"
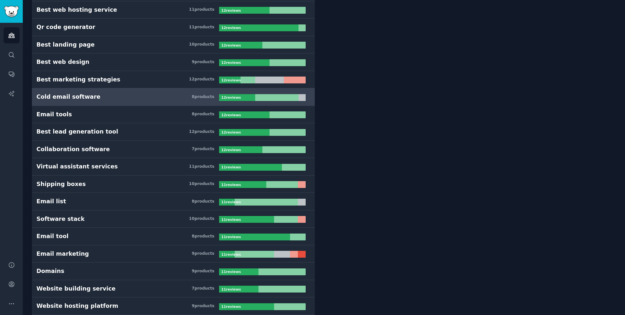
scroll to position [4021, 0]
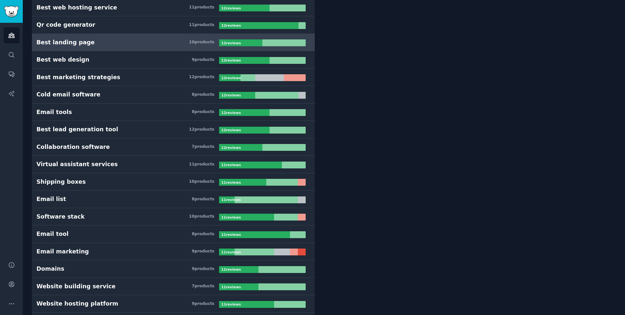
click at [136, 34] on link "Best landing page 10 product s 12 review s" at bounding box center [173, 43] width 283 height 18
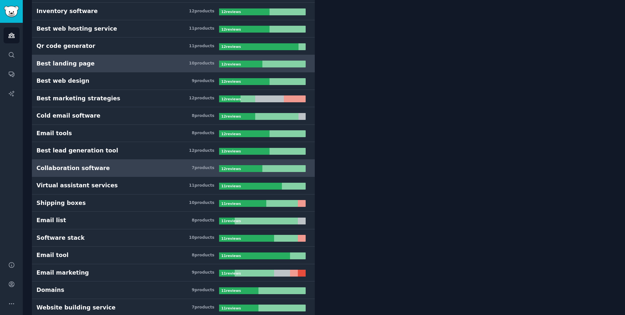
scroll to position [4000, 0]
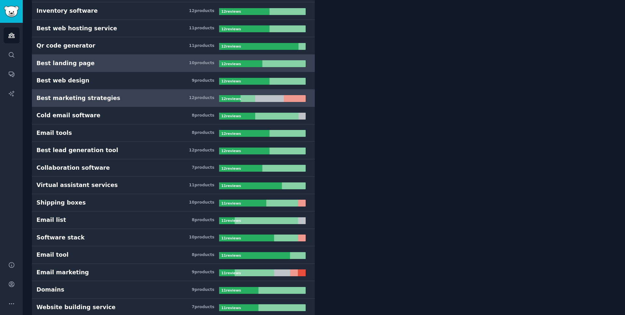
click at [141, 99] on h3 "Best marketing strategies 12 product s" at bounding box center [127, 98] width 183 height 8
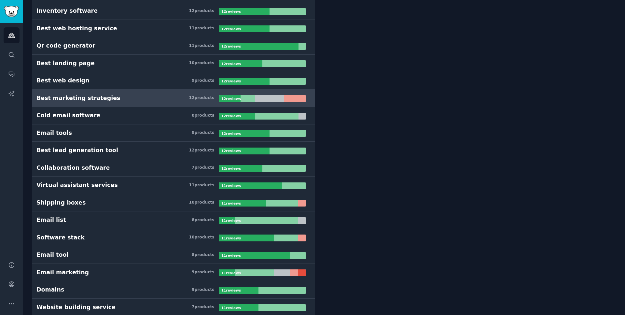
scroll to position [36, 0]
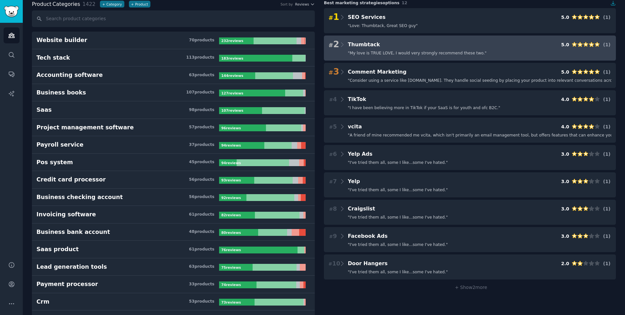
click at [381, 44] on div "# 2 Thumbtack 5.0 ( 1 )" at bounding box center [469, 44] width 283 height 9
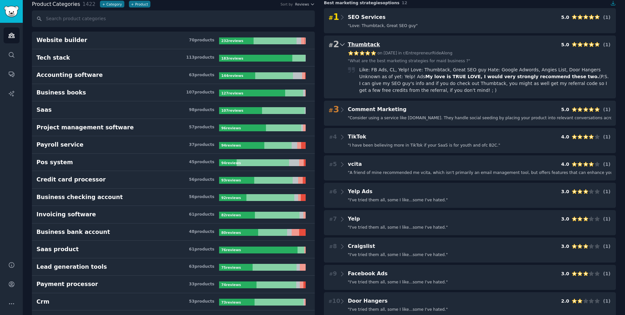
click at [356, 43] on span "Thumbtack" at bounding box center [364, 44] width 32 height 6
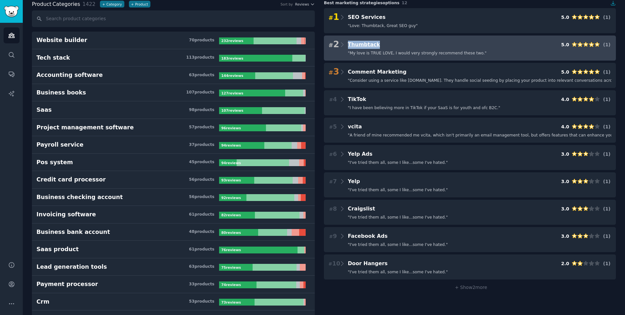
drag, startPoint x: 387, startPoint y: 41, endPoint x: 347, endPoint y: 43, distance: 40.4
click at [347, 43] on div "# 2 Thumbtack 5.0 ( 1 )" at bounding box center [469, 44] width 283 height 9
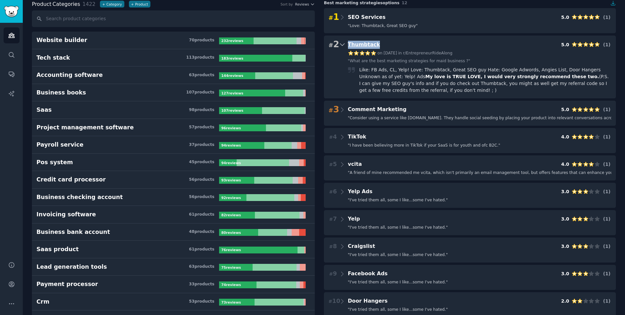
copy span "Thumbtack"
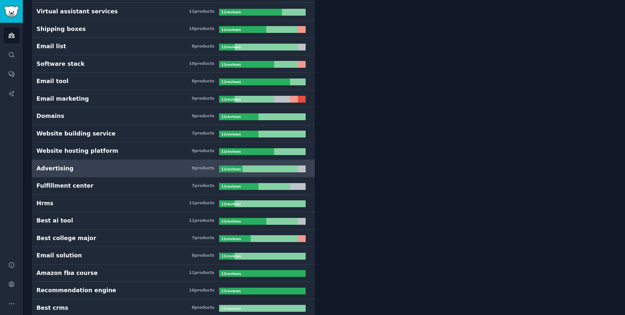
scroll to position [4190, 0]
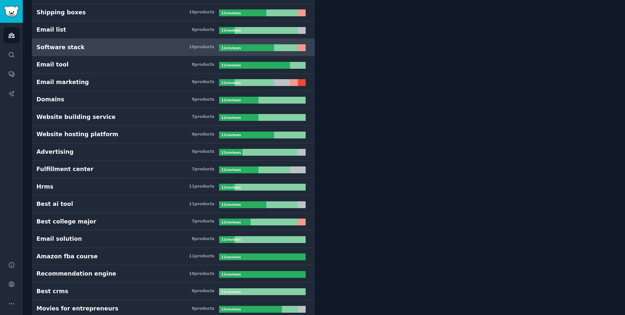
click at [117, 42] on link "Software stack 10 product s 11 review s" at bounding box center [173, 48] width 283 height 18
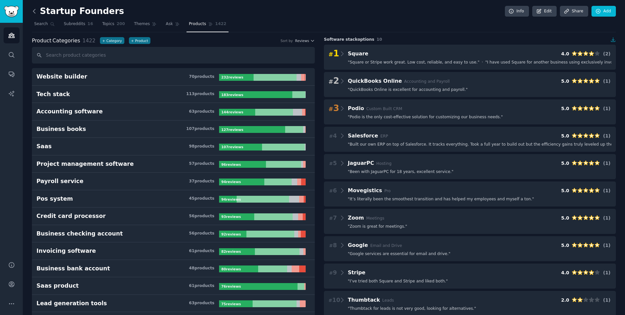
click at [34, 13] on icon at bounding box center [34, 11] width 7 height 7
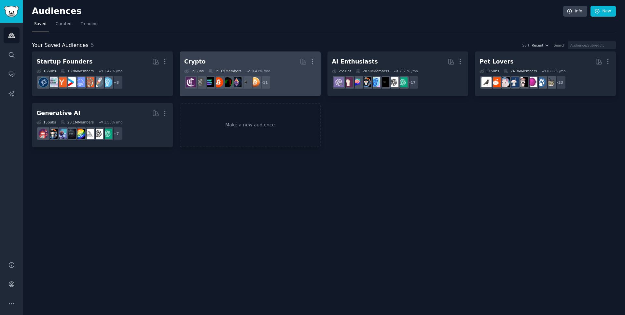
click at [205, 59] on h2 "Crypto More" at bounding box center [250, 61] width 132 height 11
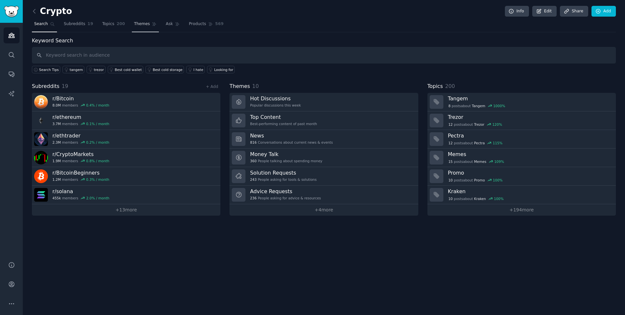
click at [142, 26] on span "Themes" at bounding box center [142, 24] width 16 height 6
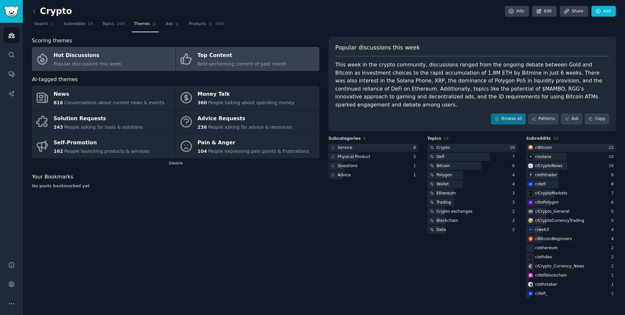
click at [250, 58] on div "Top Content" at bounding box center [242, 55] width 89 height 10
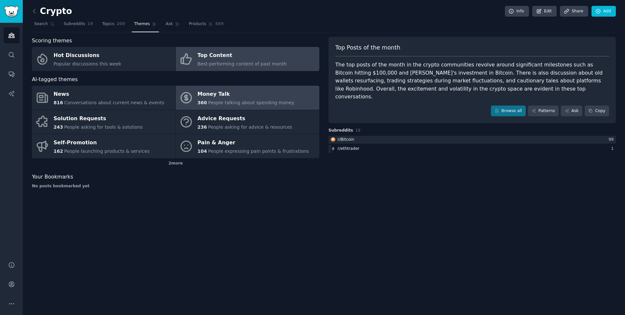
click at [215, 93] on div "Money Talk" at bounding box center [246, 94] width 97 height 10
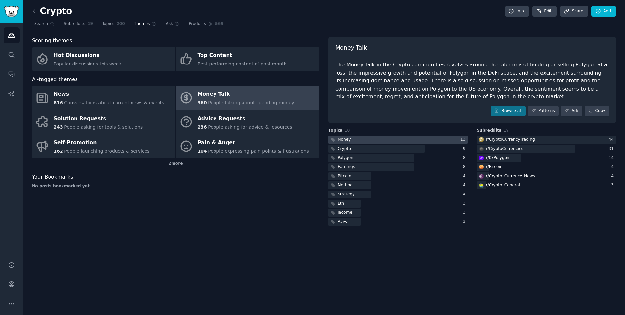
click at [381, 139] on div at bounding box center [397, 140] width 139 height 8
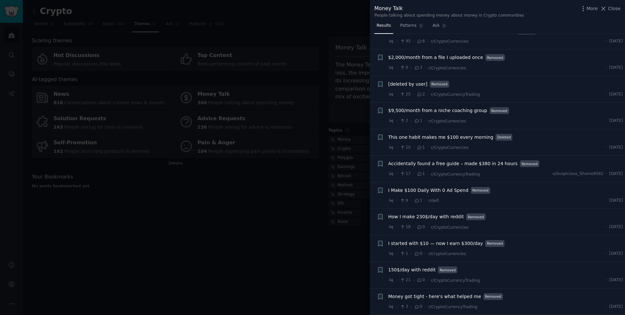
scroll to position [129, 0]
click at [614, 8] on span "Close" at bounding box center [614, 8] width 12 height 7
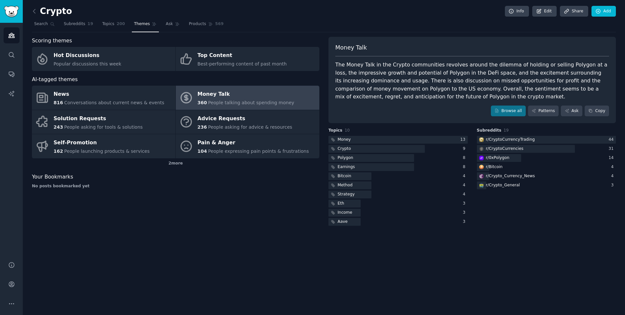
click at [133, 198] on div "Scoring themes Hot Discussions Popular discussions this week Top Content Best-p…" at bounding box center [175, 132] width 287 height 190
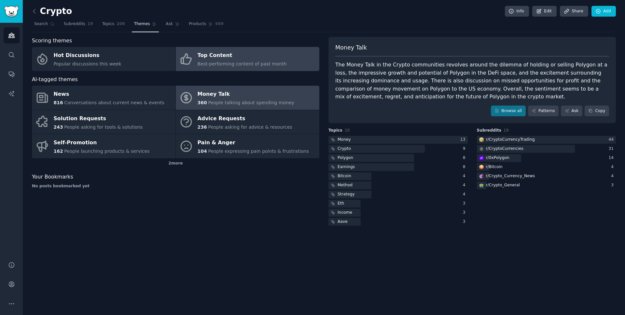
click at [226, 63] on span "Best-performing content of past month" at bounding box center [242, 63] width 89 height 5
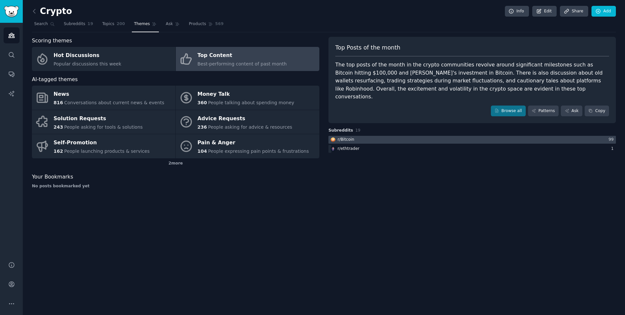
click at [374, 136] on div at bounding box center [471, 140] width 287 height 8
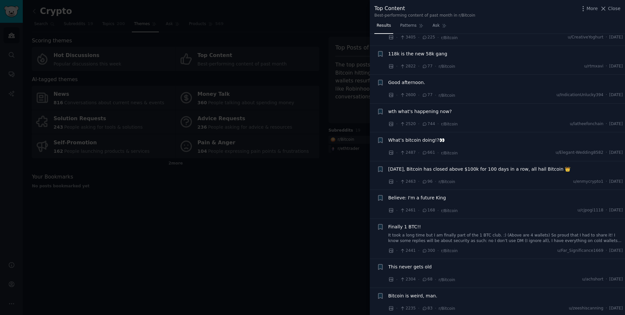
scroll to position [281, 0]
click at [320, 211] on div at bounding box center [312, 157] width 625 height 315
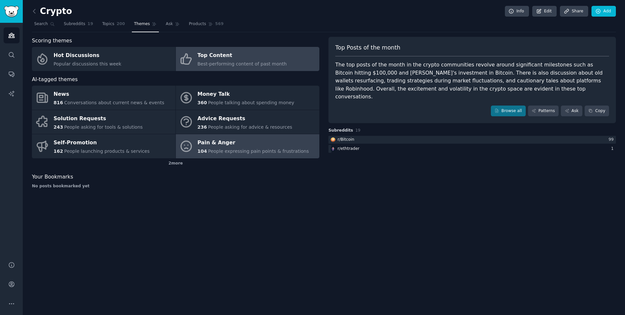
click at [238, 138] on div "Pain & Anger" at bounding box center [253, 143] width 111 height 10
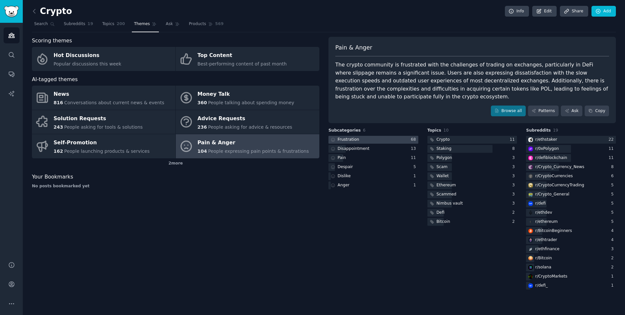
click at [382, 139] on div at bounding box center [373, 140] width 90 height 8
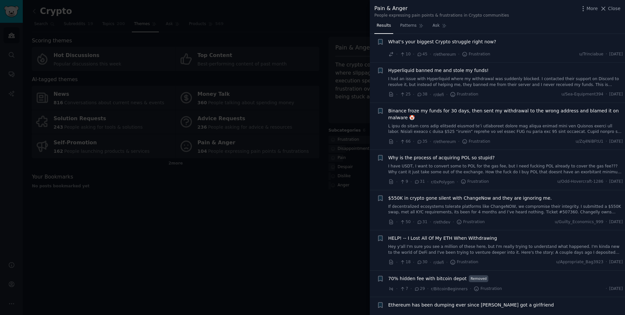
scroll to position [287, 0]
click at [510, 43] on div "What's your biggest Crypto struggle right now?" at bounding box center [505, 42] width 235 height 9
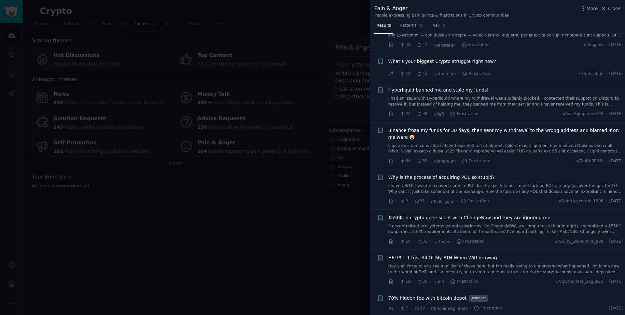
scroll to position [267, 0]
drag, startPoint x: 500, startPoint y: 61, endPoint x: 491, endPoint y: 60, distance: 8.9
click at [500, 61] on div "What's your biggest Crypto struggle right now?" at bounding box center [505, 61] width 235 height 7
click at [464, 58] on span "What's your biggest Crypto struggle right now?" at bounding box center [442, 61] width 108 height 7
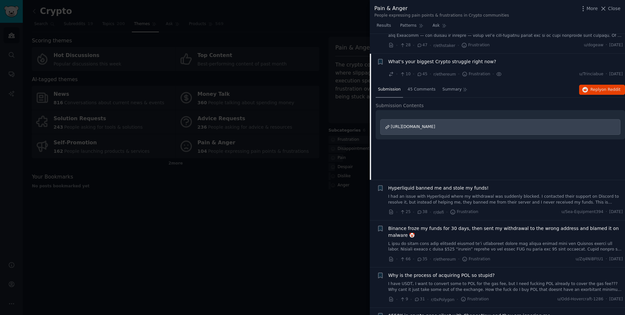
scroll to position [285, 0]
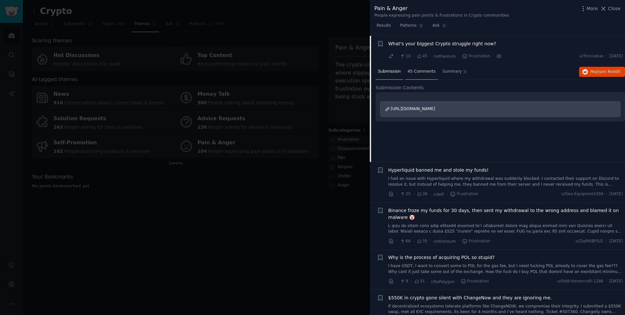
click at [425, 69] on span "45 Comments" at bounding box center [421, 72] width 28 height 6
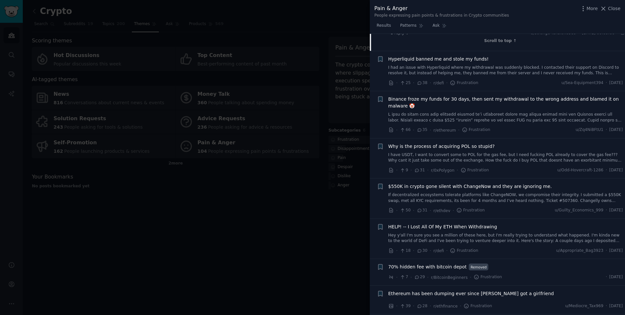
scroll to position [798, 0]
click at [609, 8] on span "Close" at bounding box center [614, 8] width 12 height 7
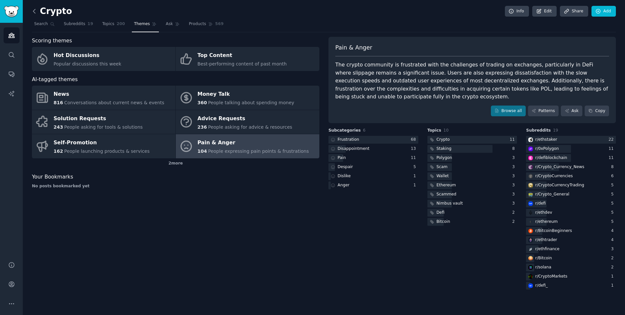
click at [34, 11] on icon at bounding box center [34, 11] width 7 height 7
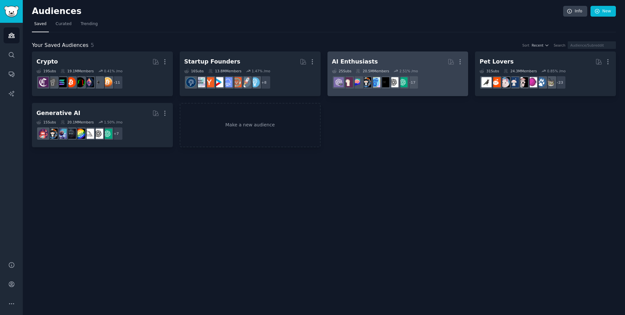
click at [348, 62] on div "AI Enthusiasts" at bounding box center [355, 62] width 46 height 8
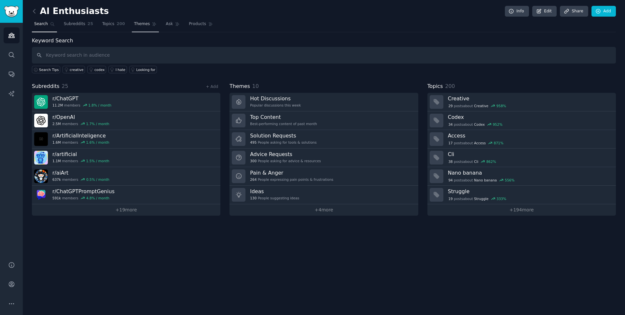
click at [141, 25] on span "Themes" at bounding box center [142, 24] width 16 height 6
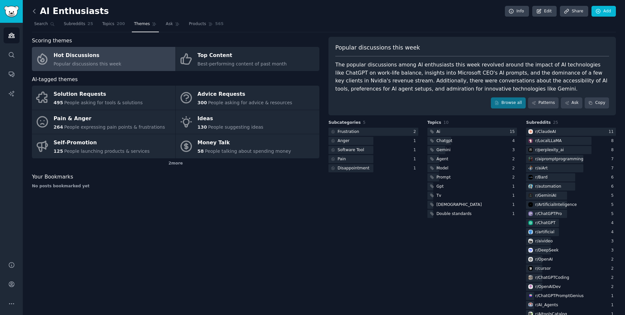
click at [36, 11] on icon at bounding box center [34, 11] width 7 height 7
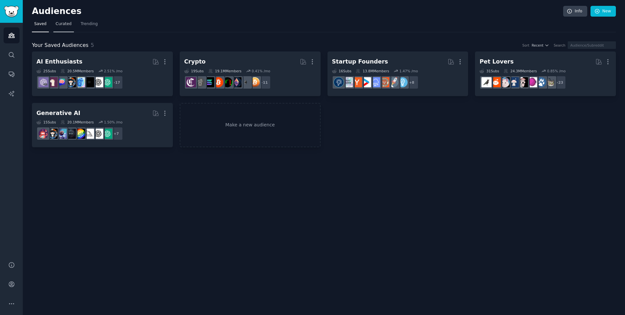
click at [58, 27] on link "Curated" at bounding box center [63, 25] width 20 height 13
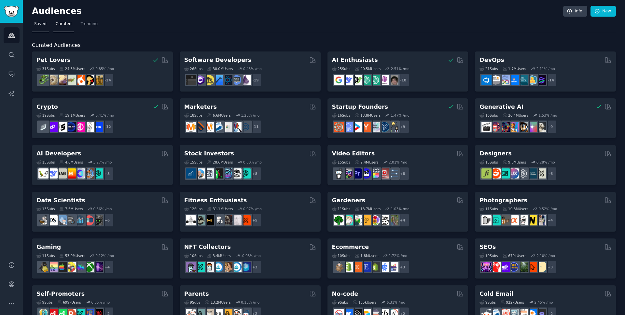
click at [39, 26] on span "Saved" at bounding box center [40, 24] width 12 height 6
